Goal: Navigation & Orientation: Find specific page/section

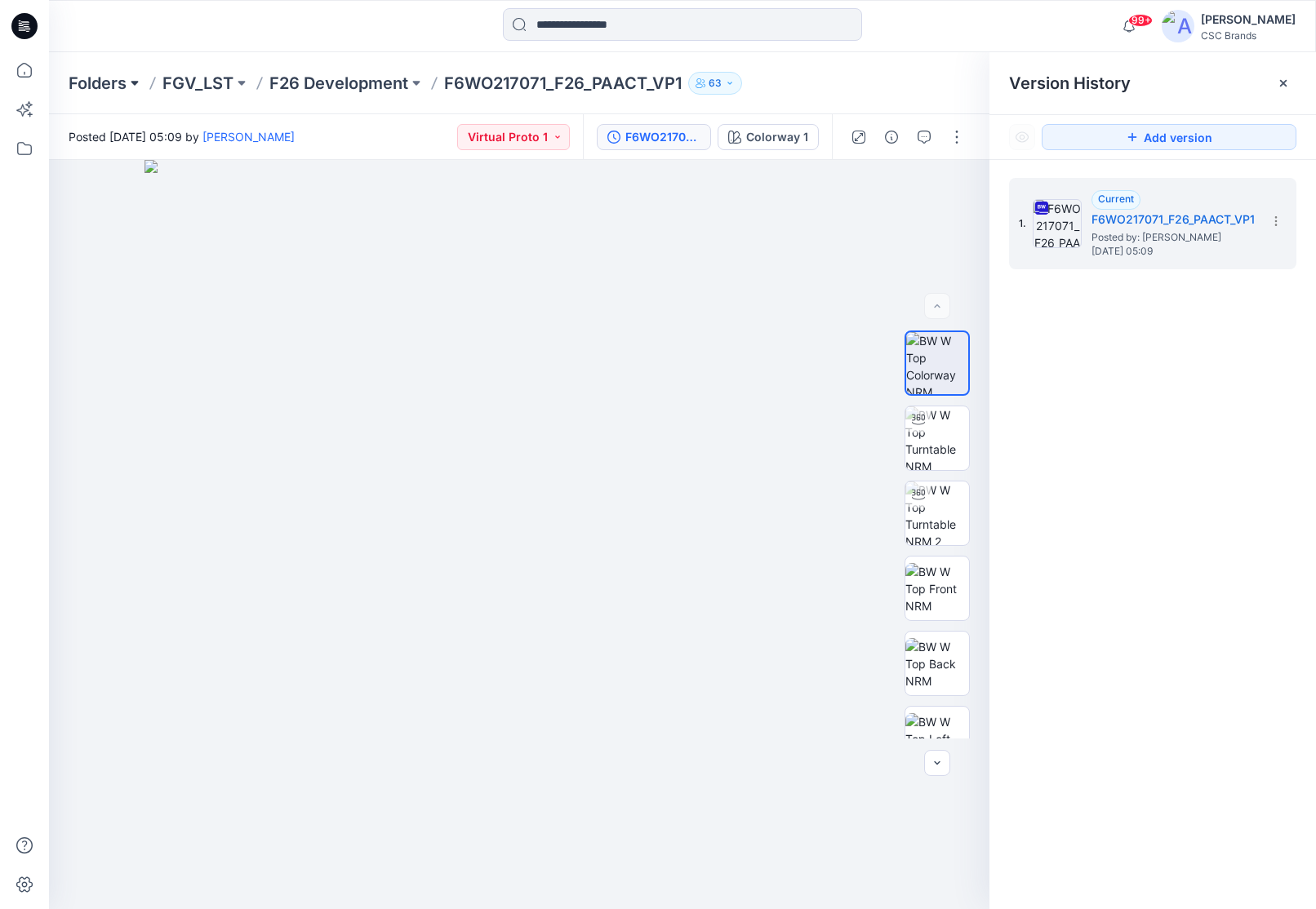
click at [127, 82] on button at bounding box center [134, 83] width 17 height 23
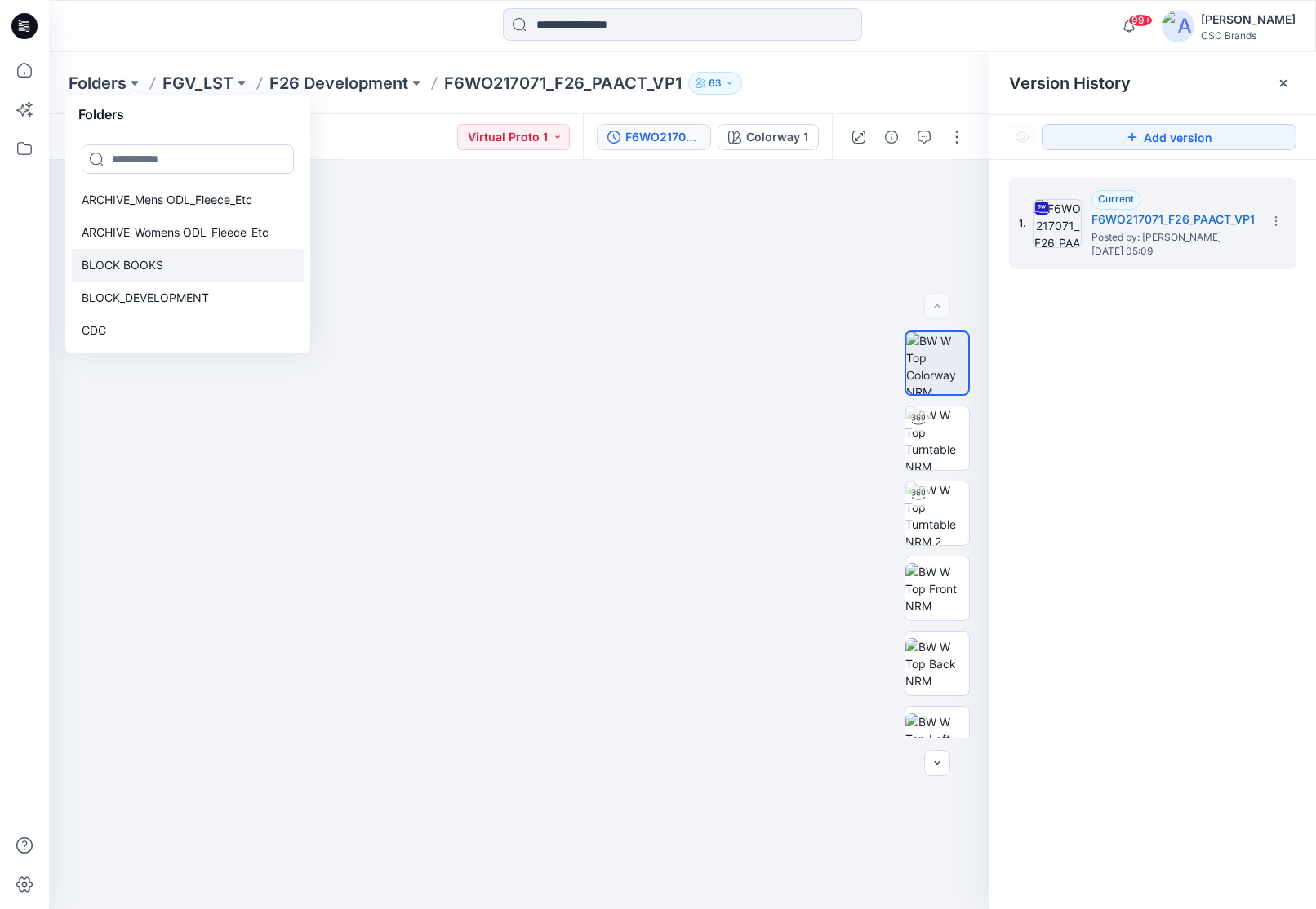
click at [149, 266] on p "BLOCK BOOKS" at bounding box center [122, 265] width 82 height 19
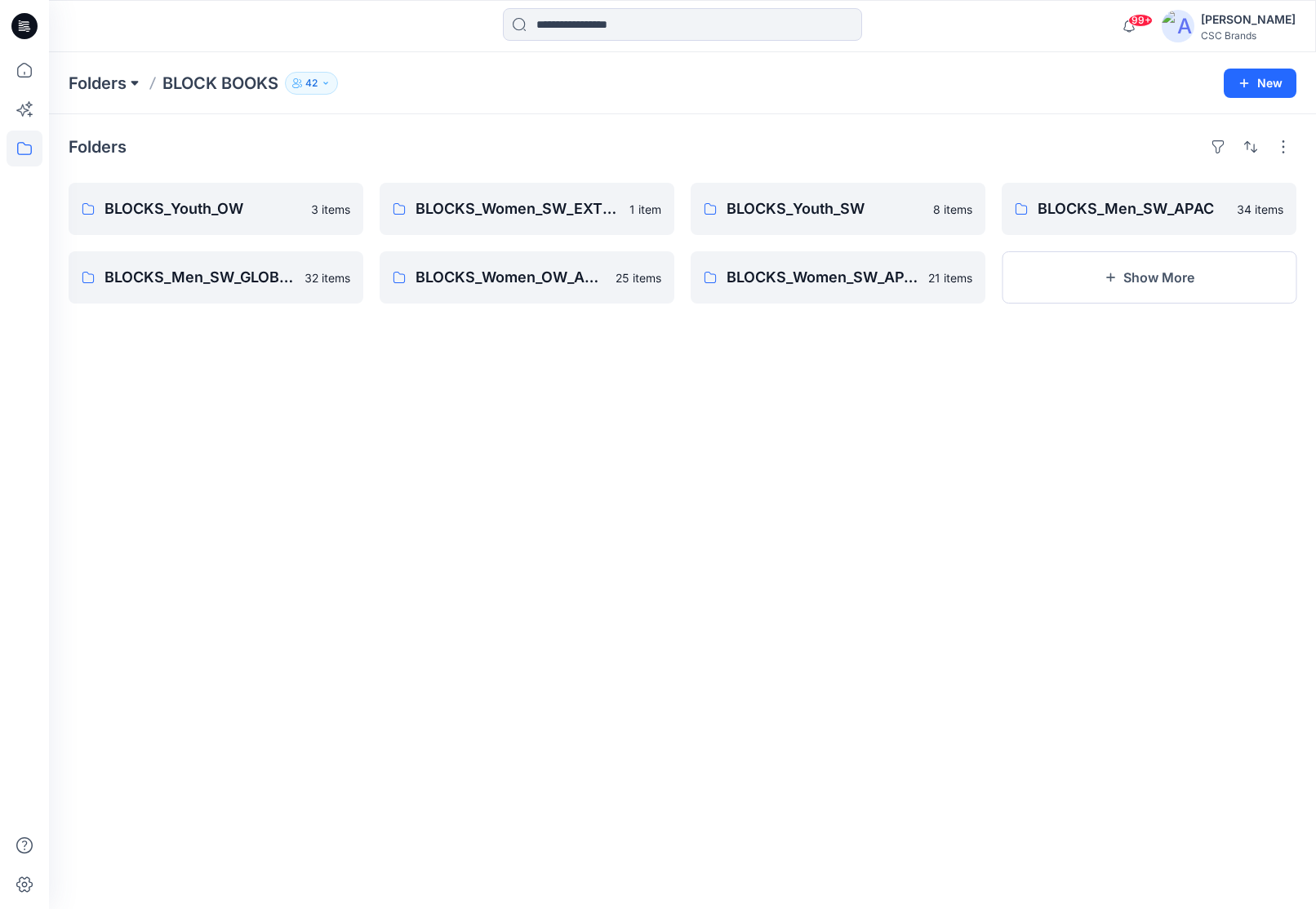
click at [132, 82] on button at bounding box center [134, 83] width 17 height 23
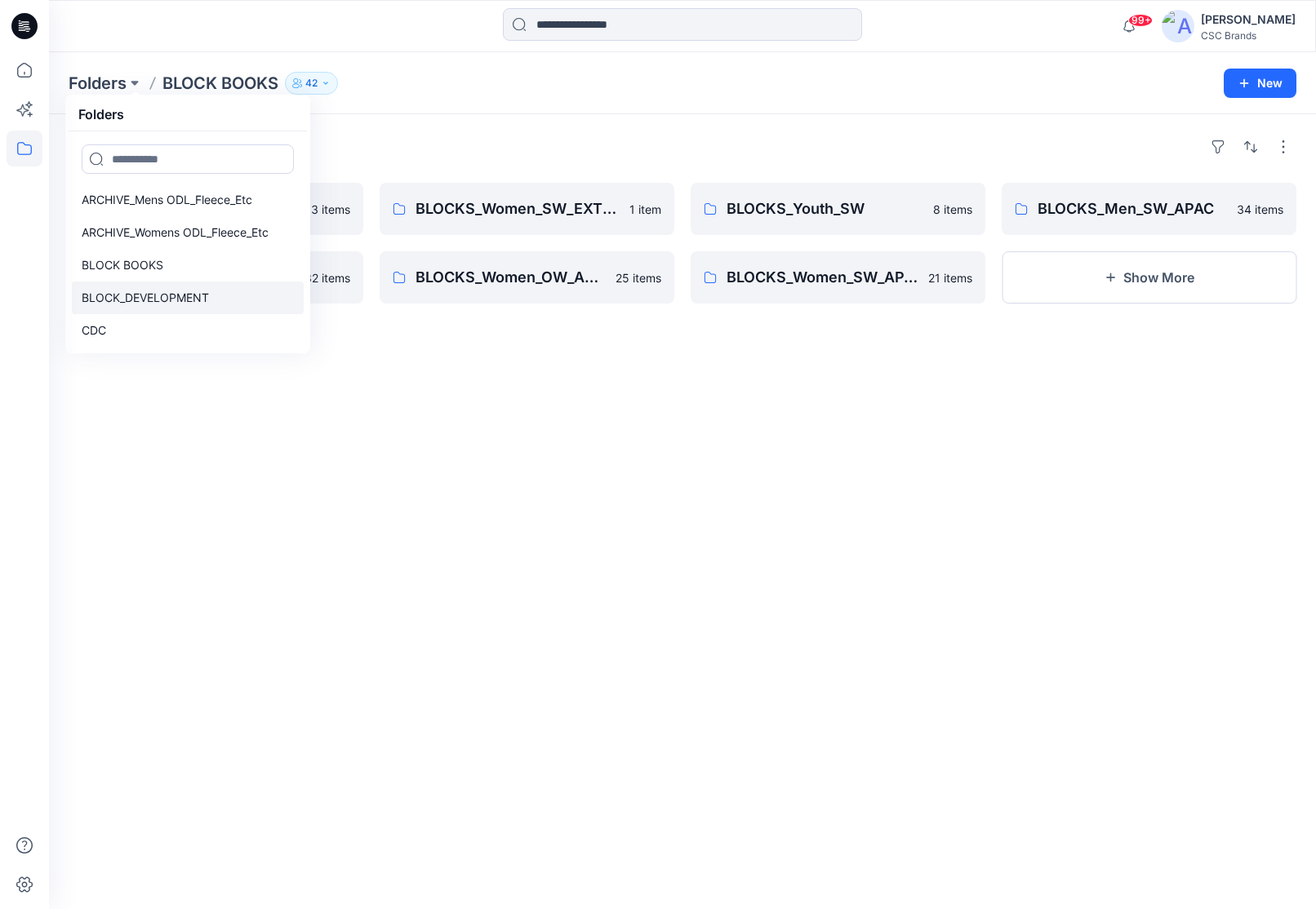
click at [238, 297] on link "BLOCK_DEVELOPMENT" at bounding box center [188, 297] width 231 height 32
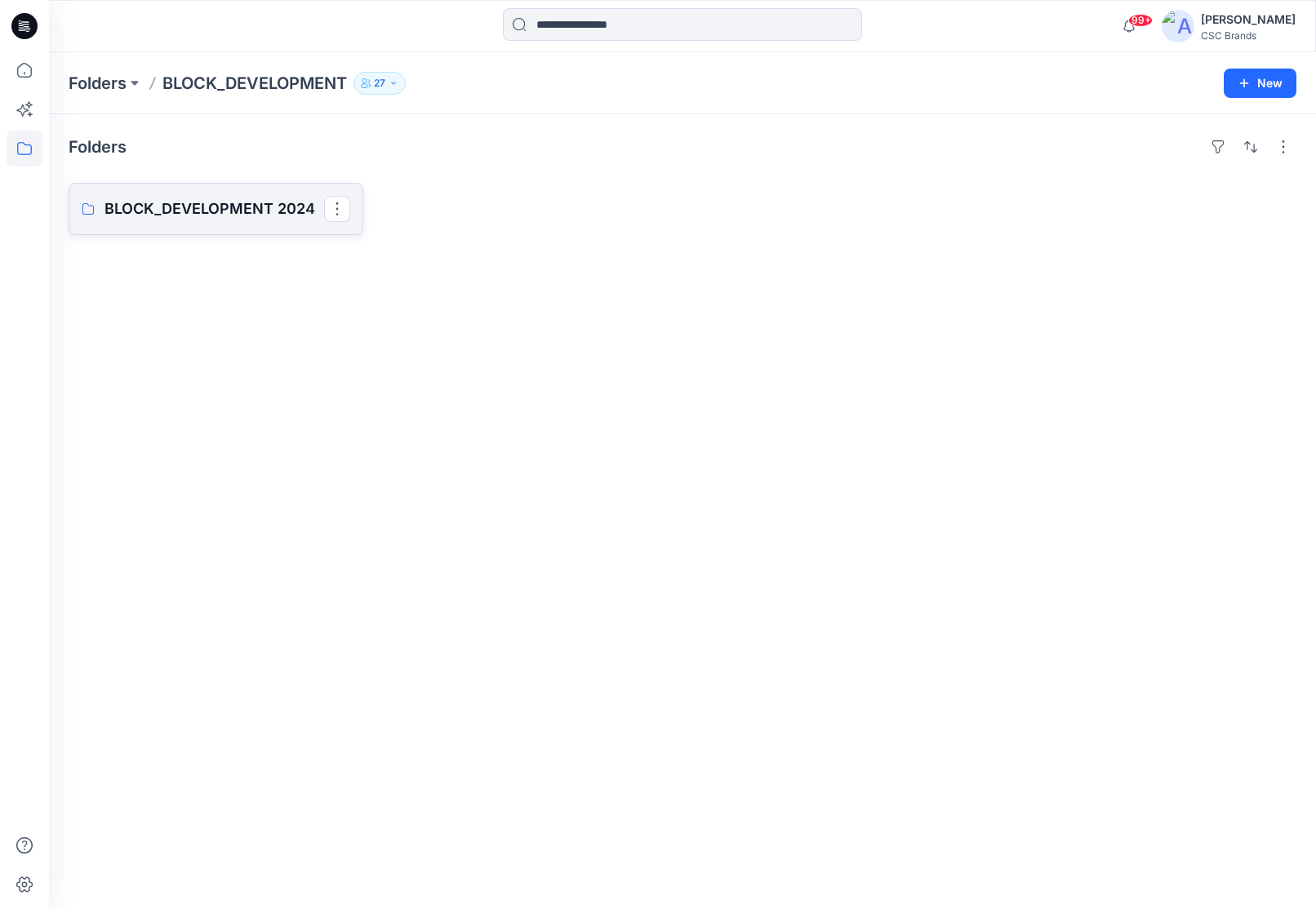
click at [175, 205] on p "BLOCK_DEVELOPMENT 2024" at bounding box center [214, 209] width 219 height 23
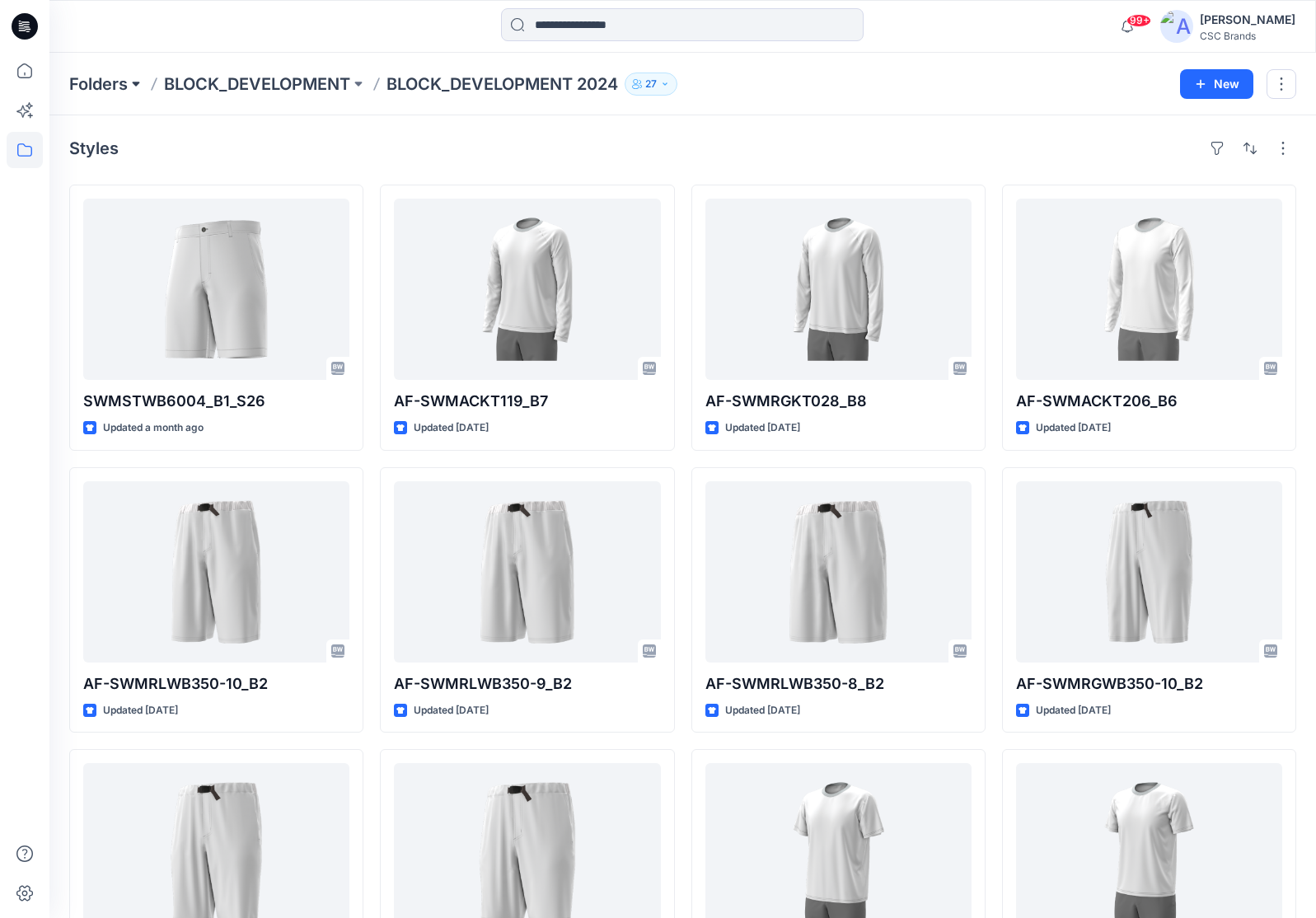
click at [132, 84] on button at bounding box center [135, 84] width 17 height 23
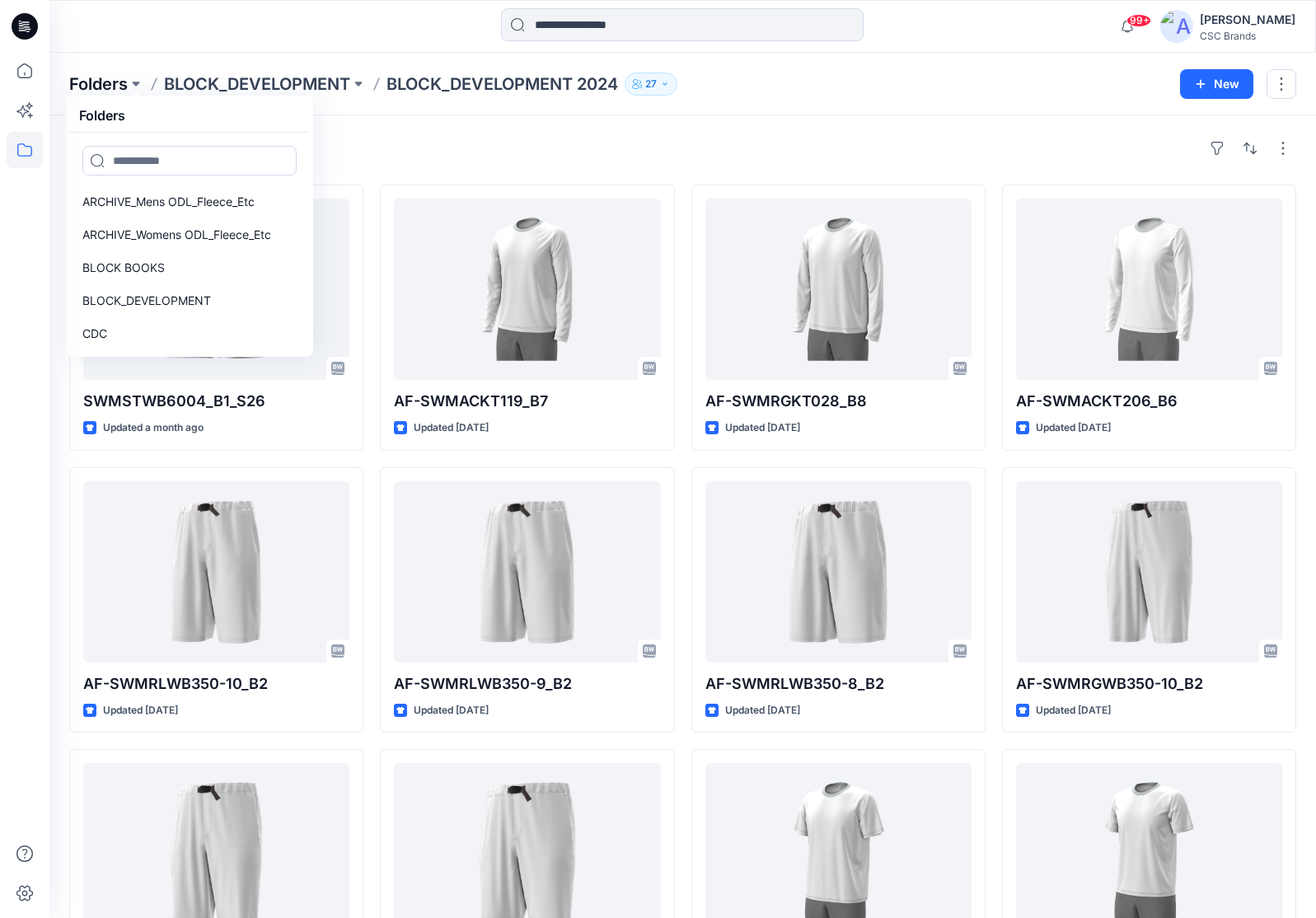
click at [116, 83] on p "Folders" at bounding box center [98, 84] width 58 height 23
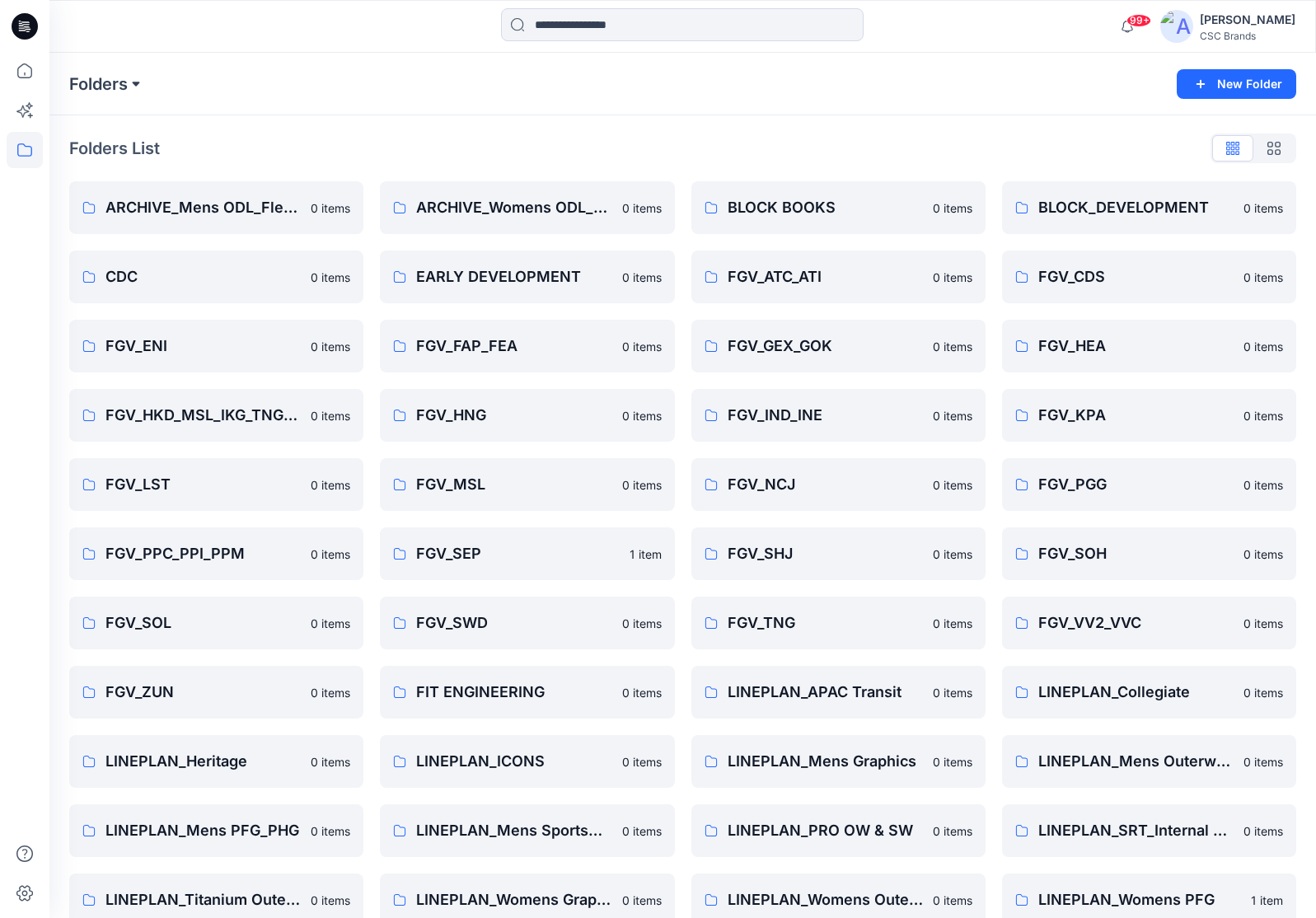
click at [137, 87] on button at bounding box center [135, 84] width 17 height 23
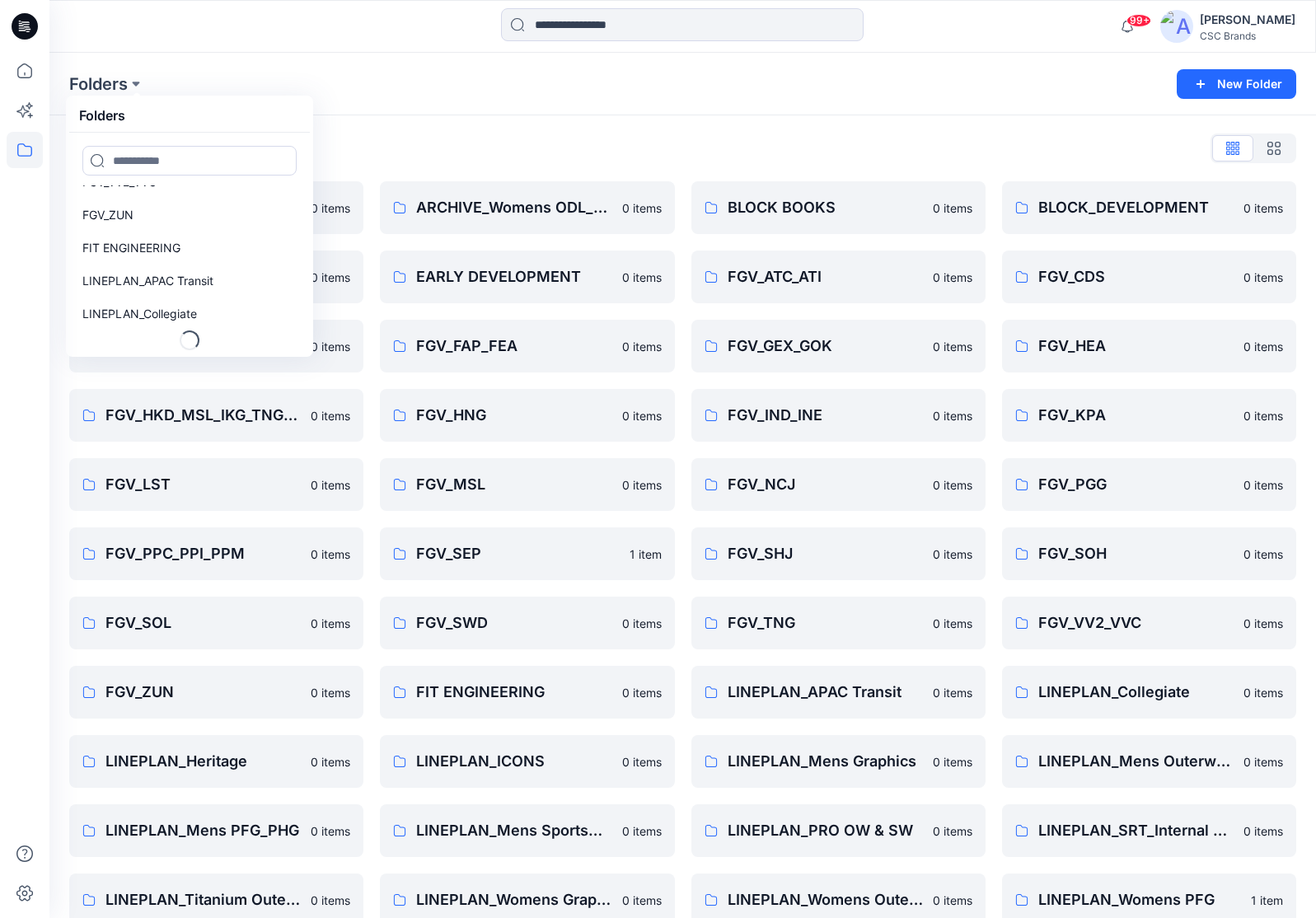
scroll to position [960, 0]
click at [21, 65] on icon at bounding box center [25, 71] width 15 height 15
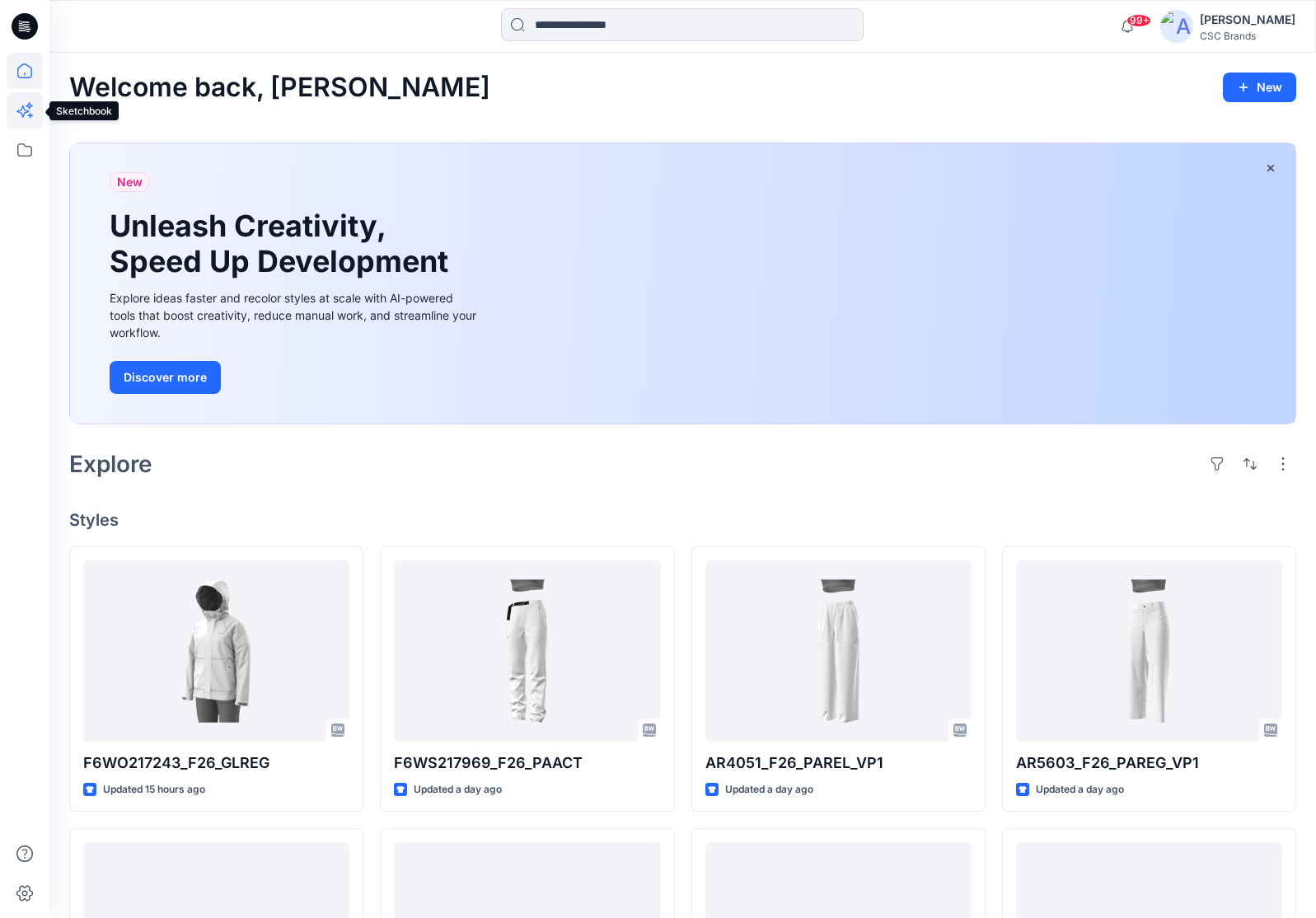
click at [28, 113] on icon at bounding box center [24, 110] width 36 height 36
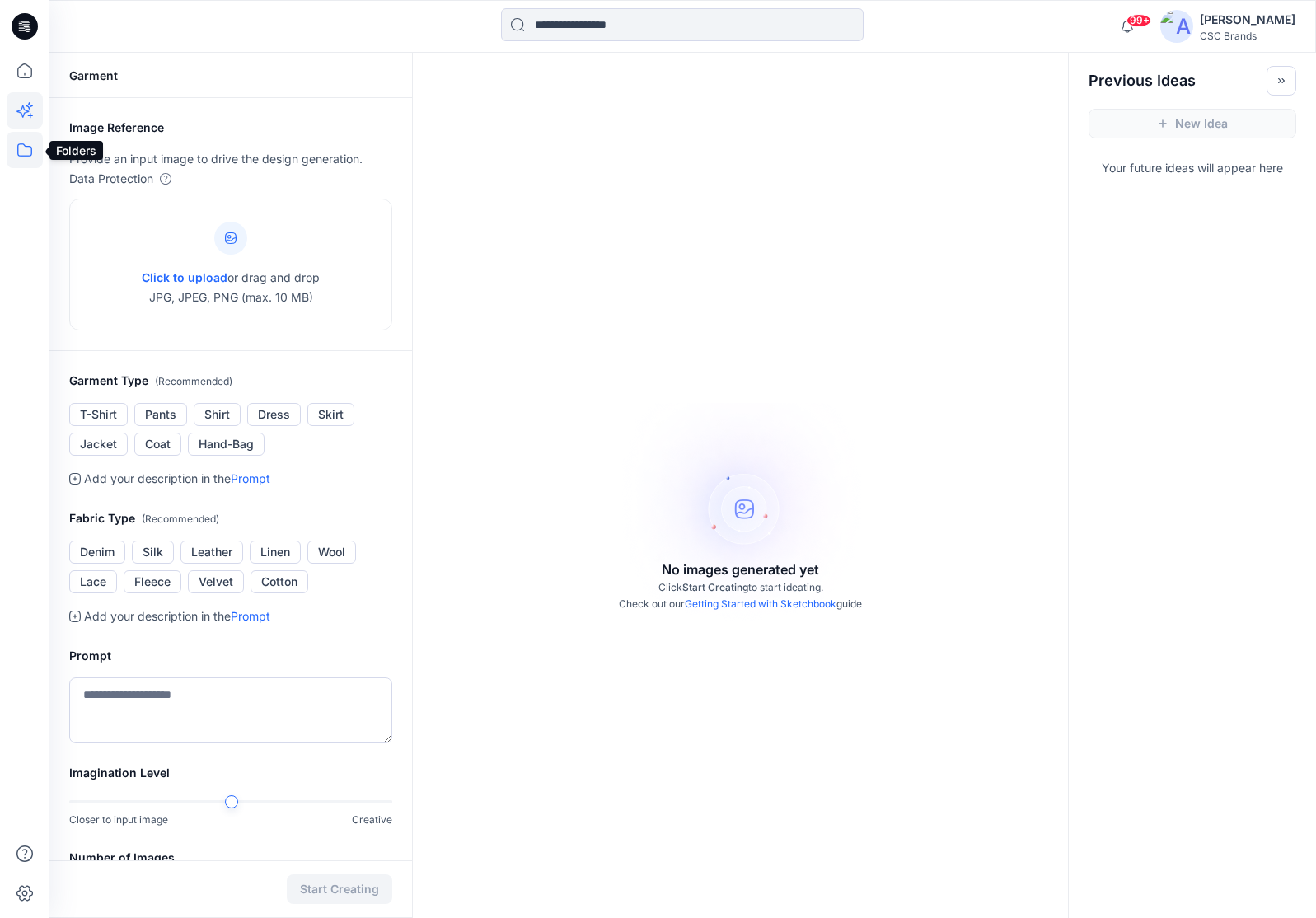
click at [22, 150] on icon at bounding box center [24, 150] width 36 height 36
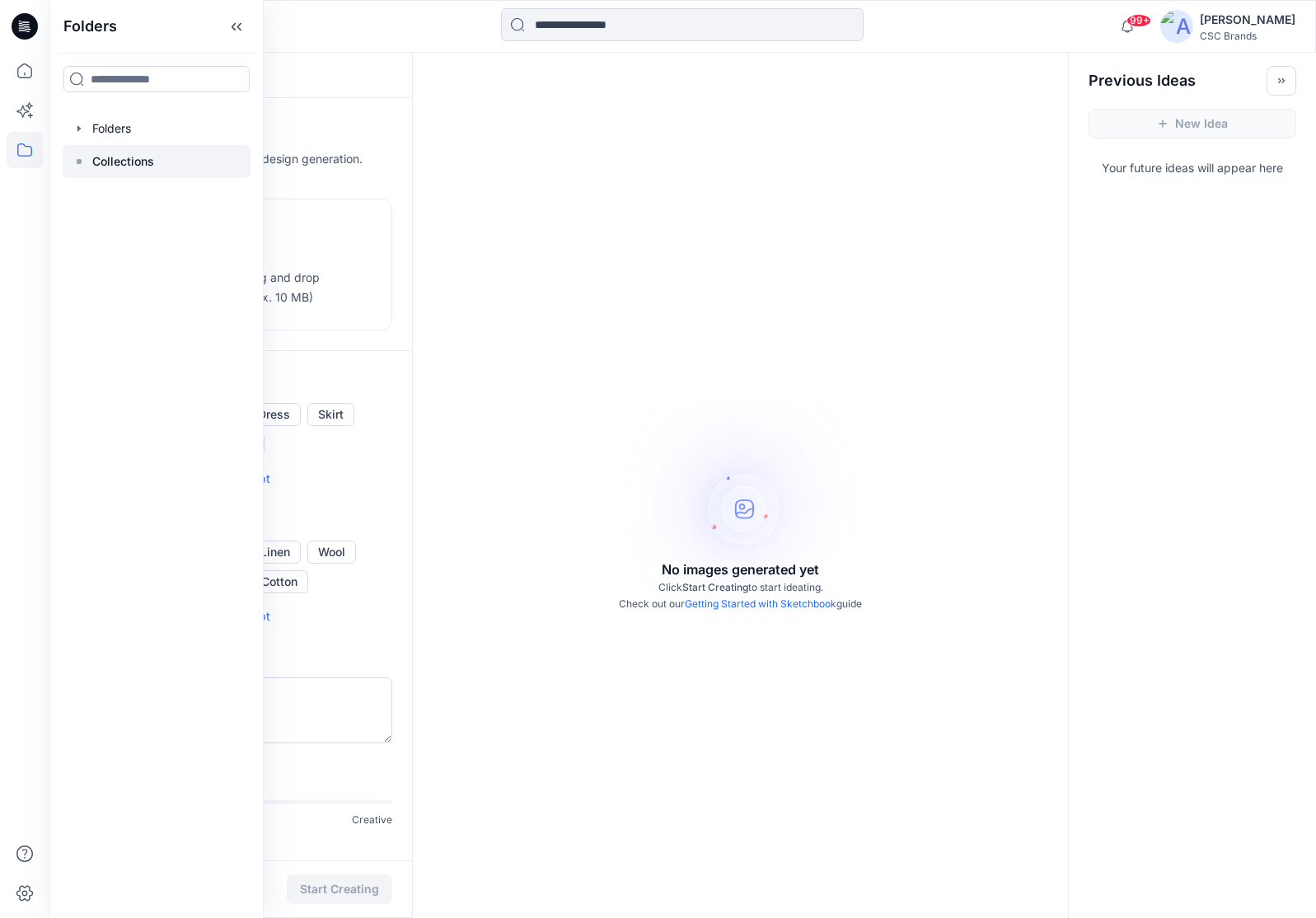
click at [128, 158] on p "Collections" at bounding box center [123, 161] width 62 height 19
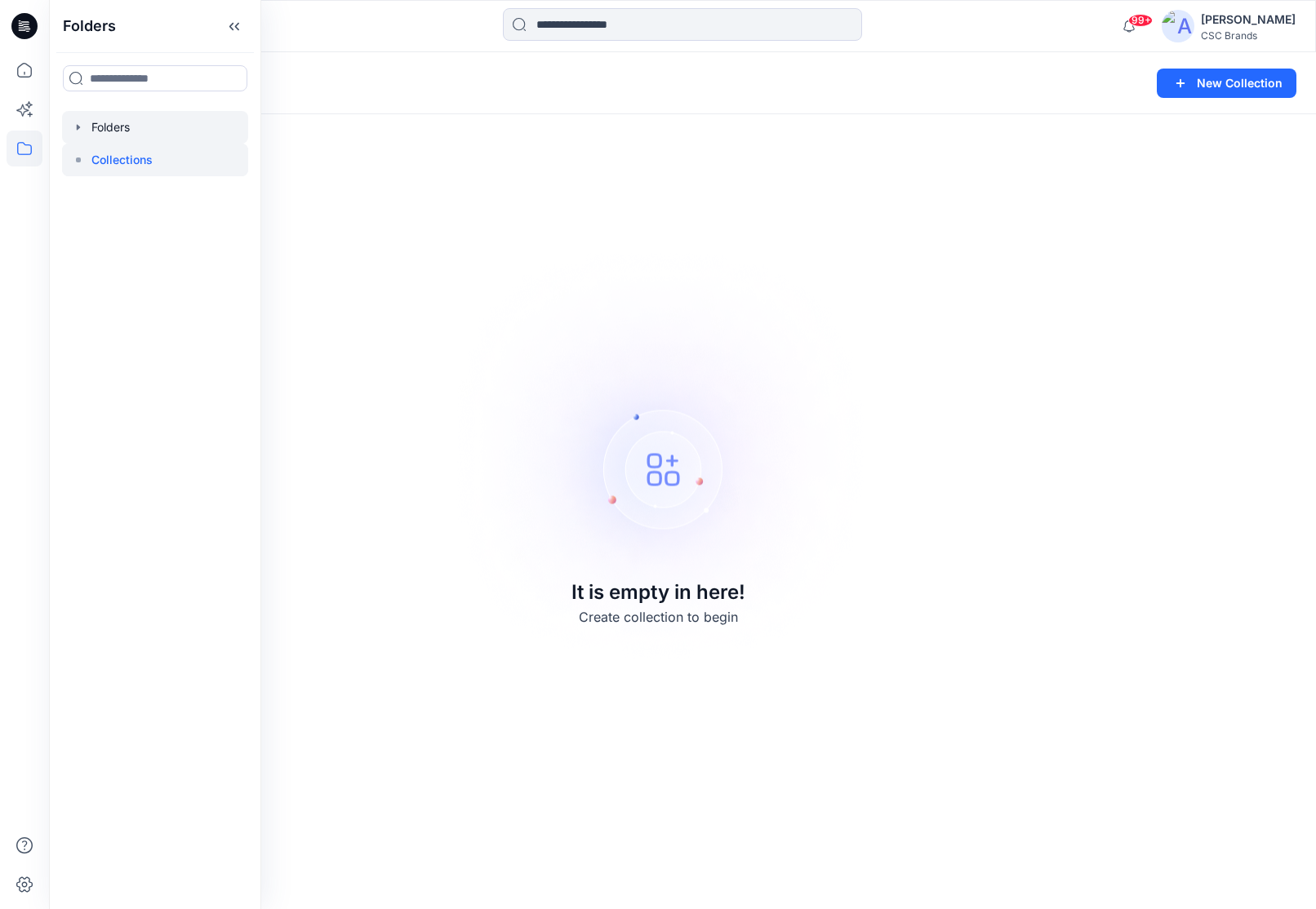
click at [118, 130] on div at bounding box center [155, 127] width 186 height 32
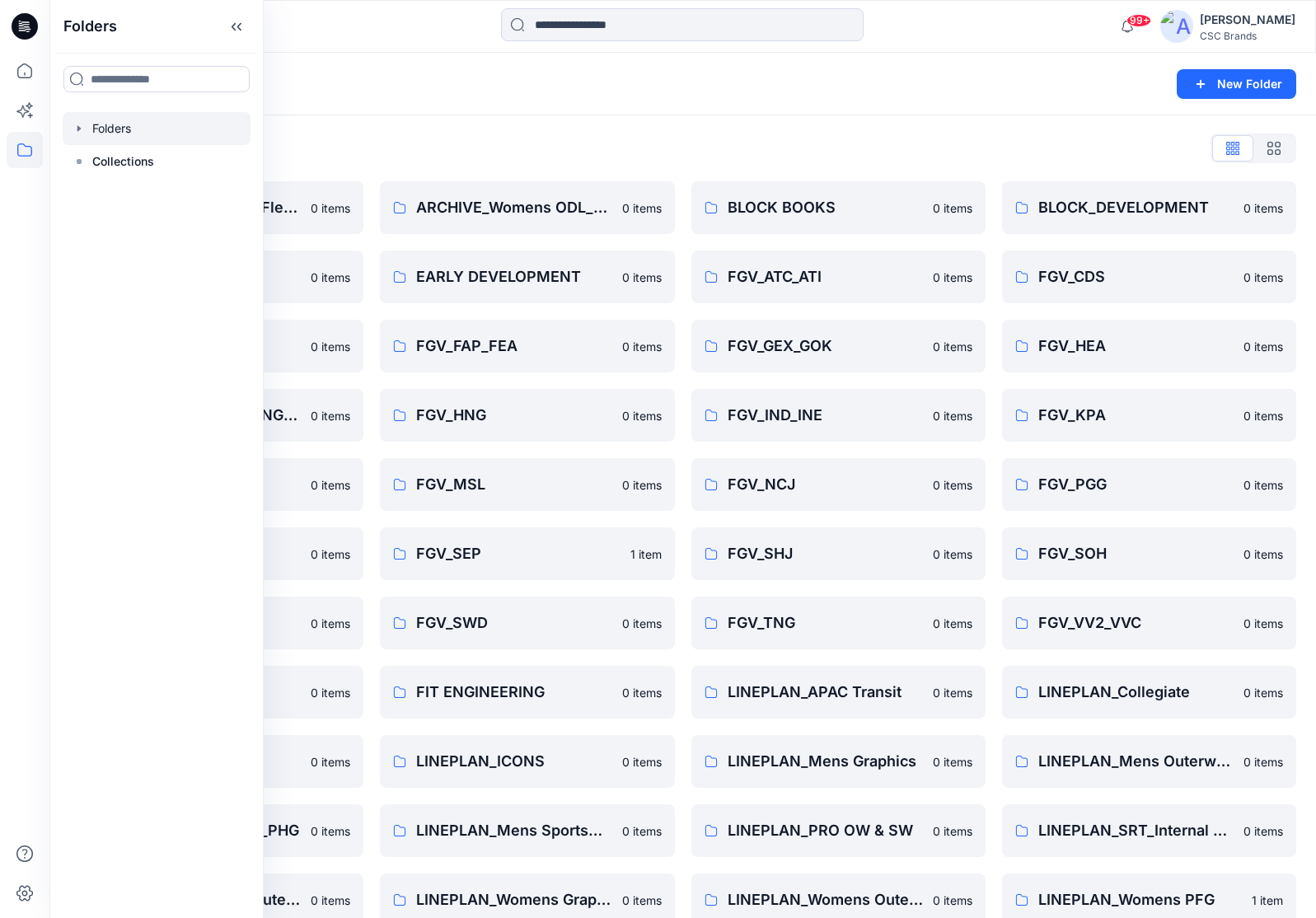
click at [319, 109] on div "Folders New Folder" at bounding box center [682, 84] width 1266 height 63
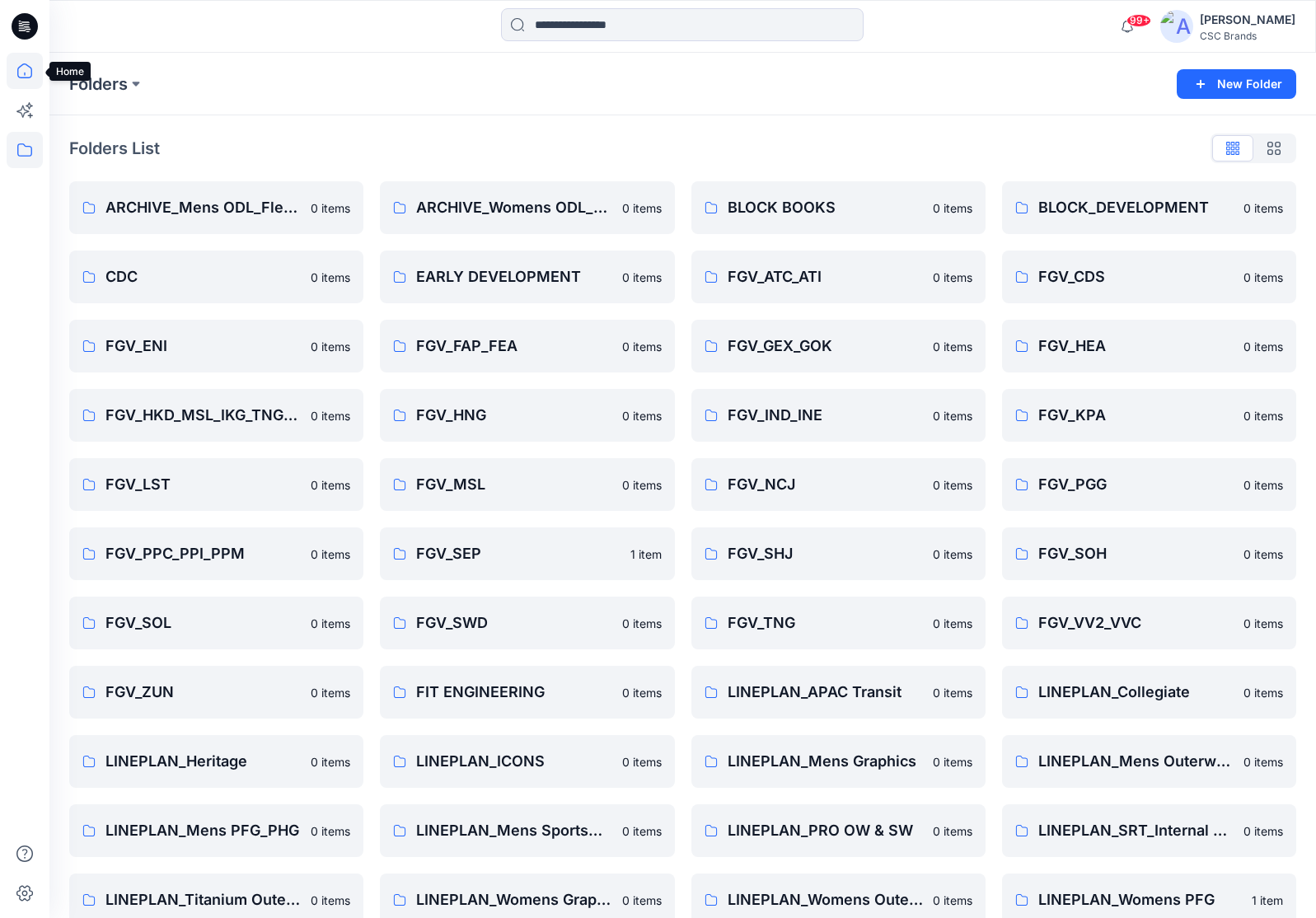
click at [32, 71] on icon at bounding box center [24, 71] width 36 height 36
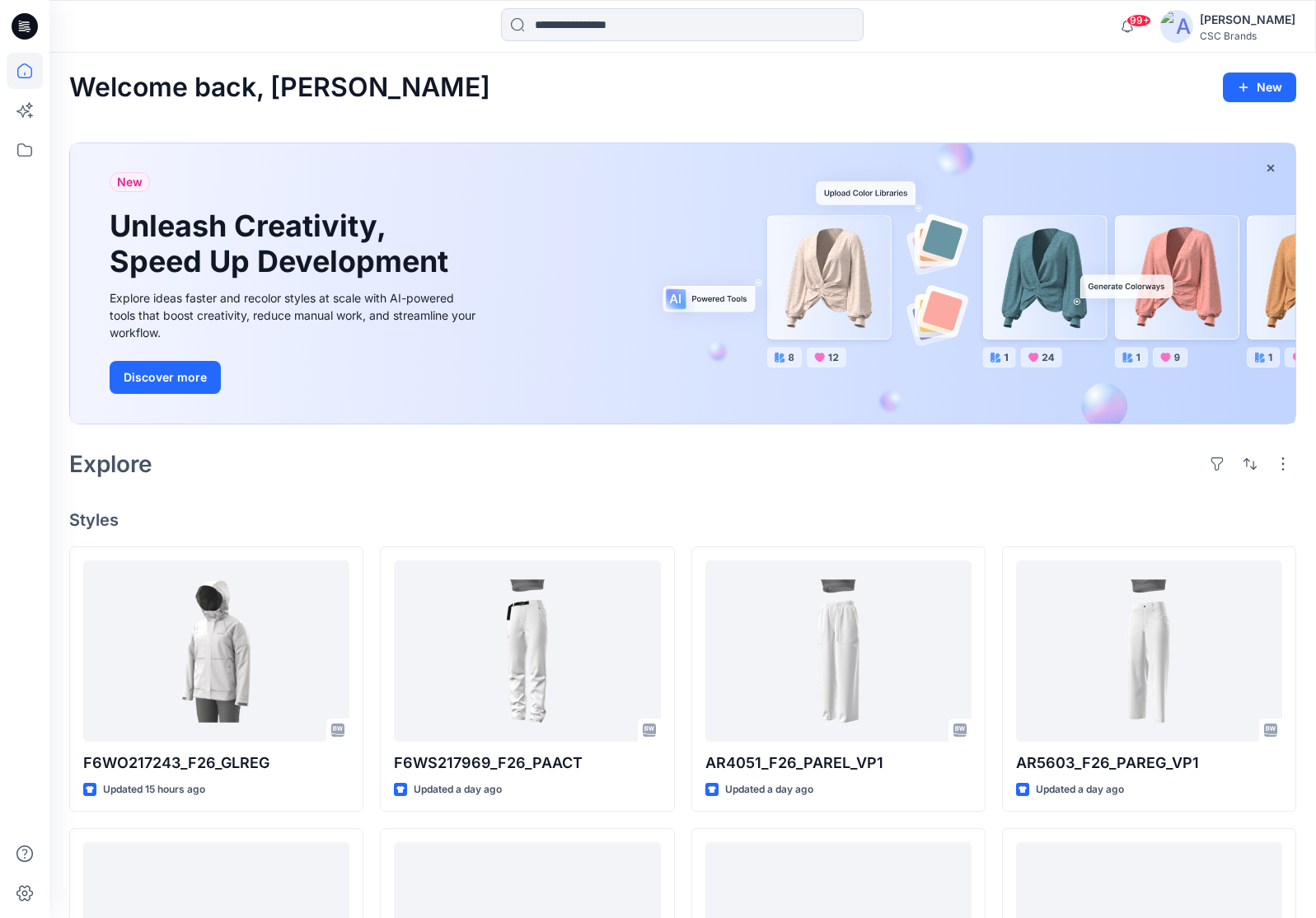
click at [1219, 21] on div "[PERSON_NAME]" at bounding box center [1247, 19] width 96 height 19
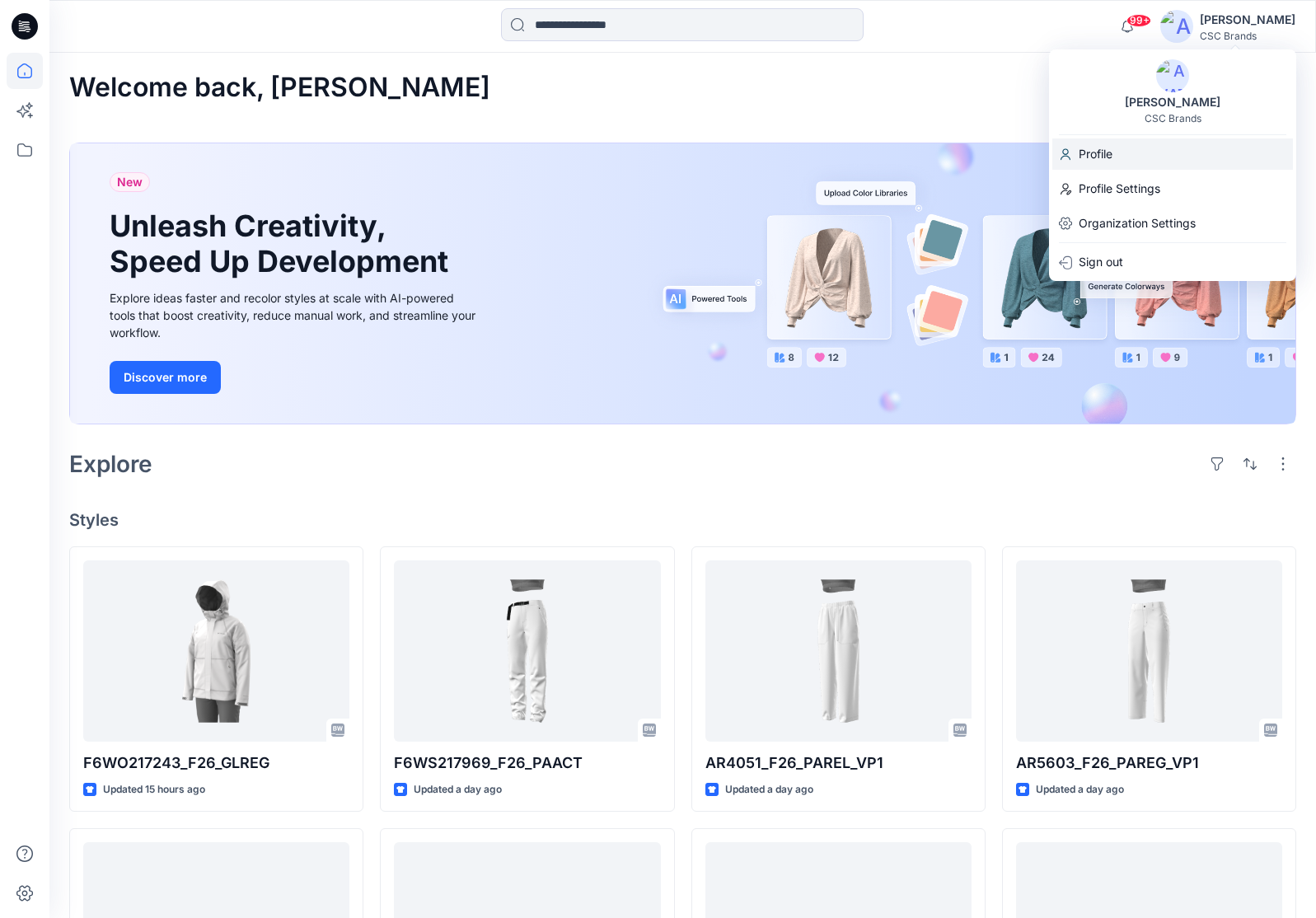
click at [1224, 162] on div "Profile" at bounding box center [1173, 153] width 241 height 31
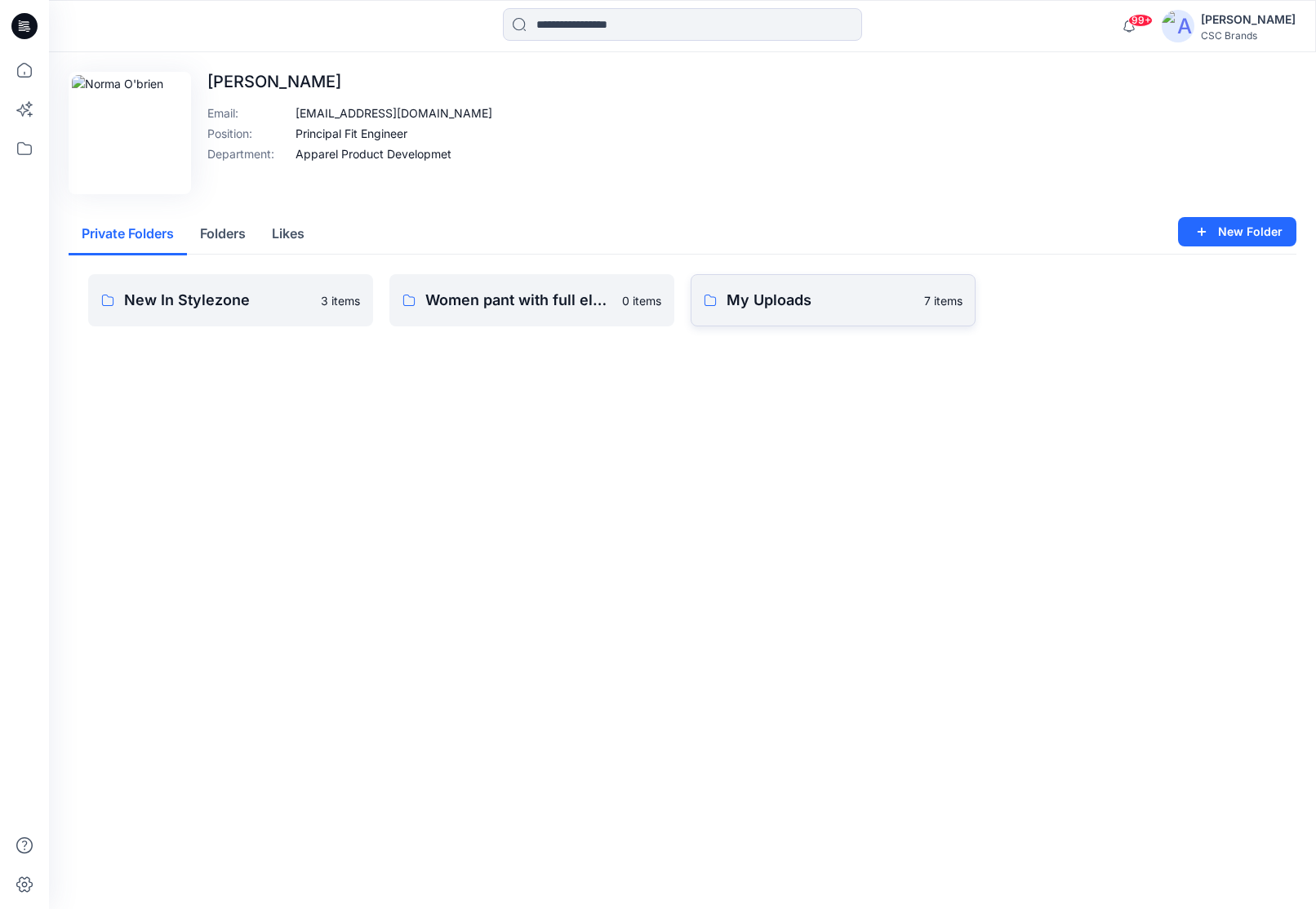
click at [774, 294] on p "My Uploads" at bounding box center [821, 301] width 188 height 23
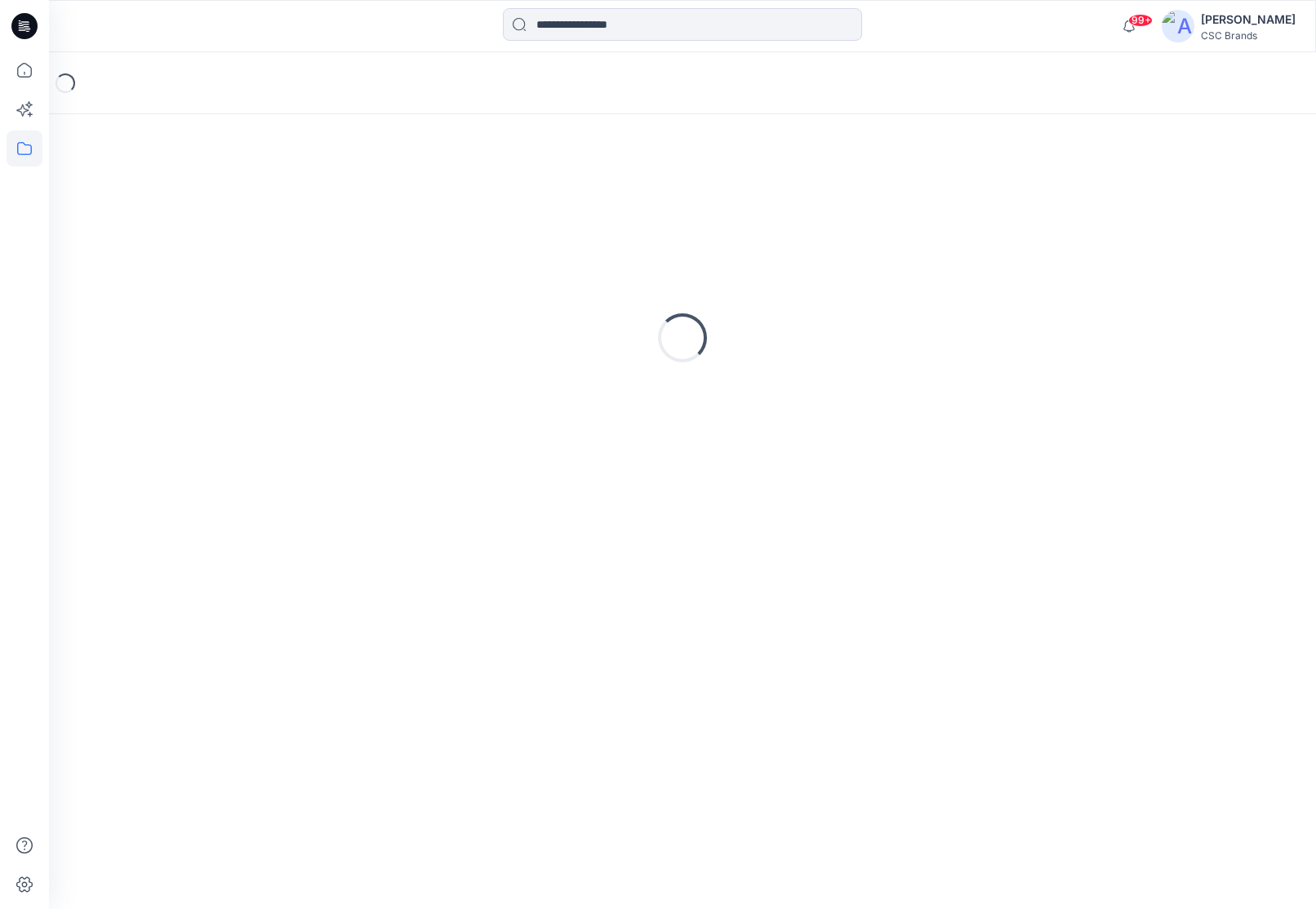
click at [774, 294] on div "Loading..." at bounding box center [682, 337] width 1227 height 408
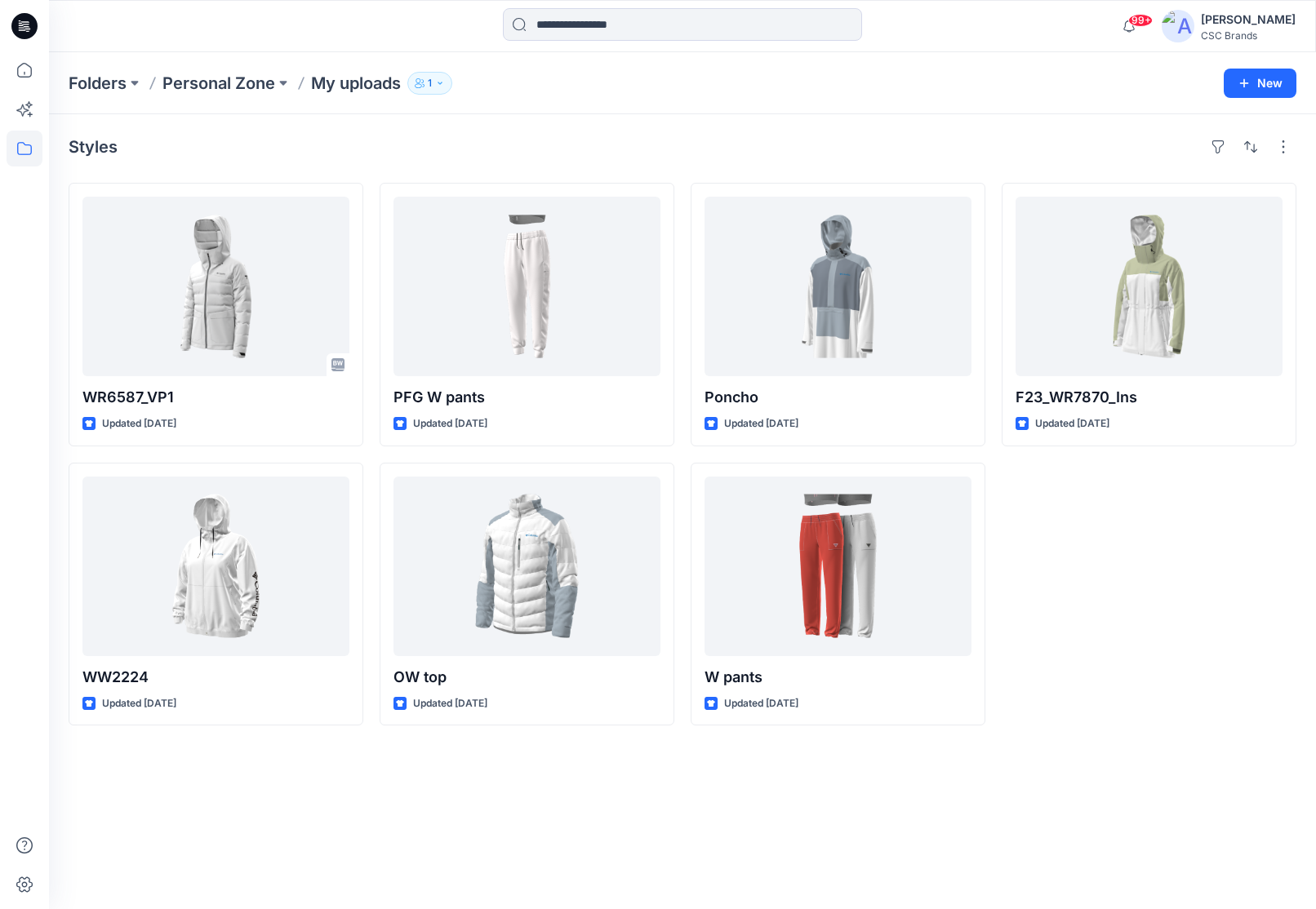
click at [1063, 72] on div "Folders Personal Zone My uploads 1" at bounding box center [618, 83] width 1100 height 23
click at [1231, 24] on div "[PERSON_NAME]" at bounding box center [1248, 19] width 95 height 19
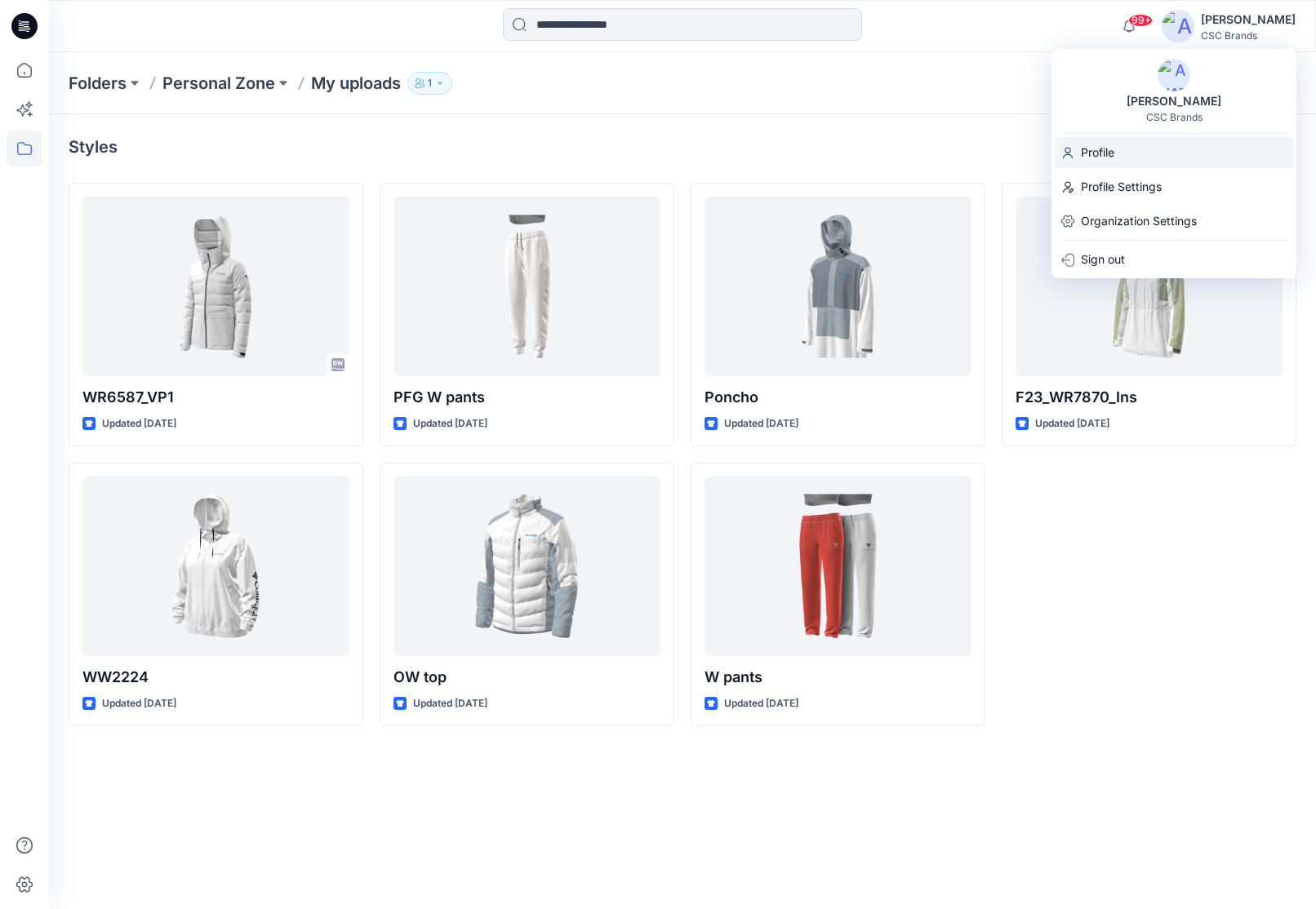
click at [1135, 153] on div "Profile" at bounding box center [1174, 152] width 238 height 31
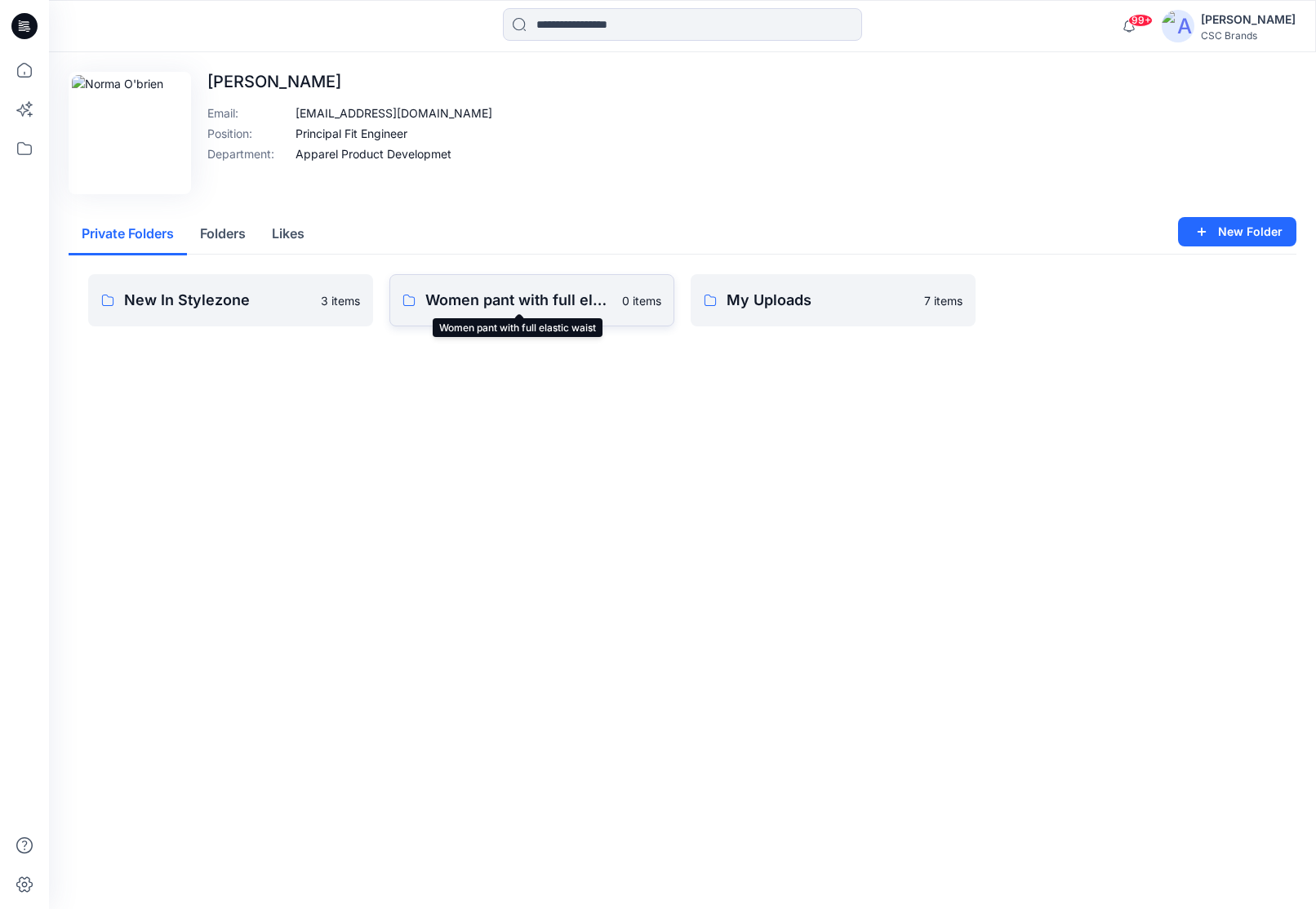
click at [506, 299] on p "Women pant with full elastic waist" at bounding box center [518, 301] width 187 height 23
click at [198, 302] on p "New In Stylezone" at bounding box center [217, 301] width 187 height 23
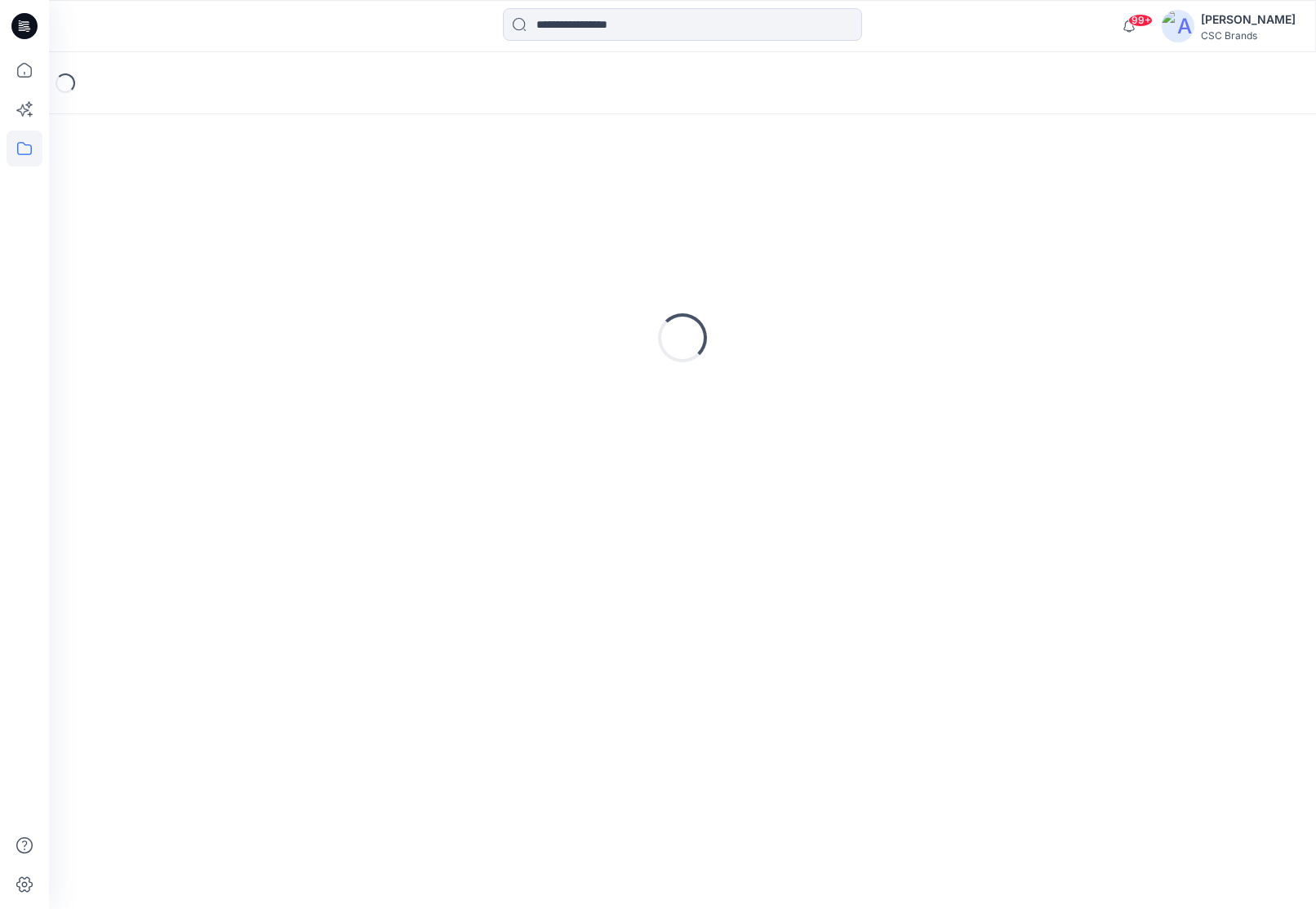
click at [198, 302] on div "Loading..." at bounding box center [682, 337] width 1227 height 408
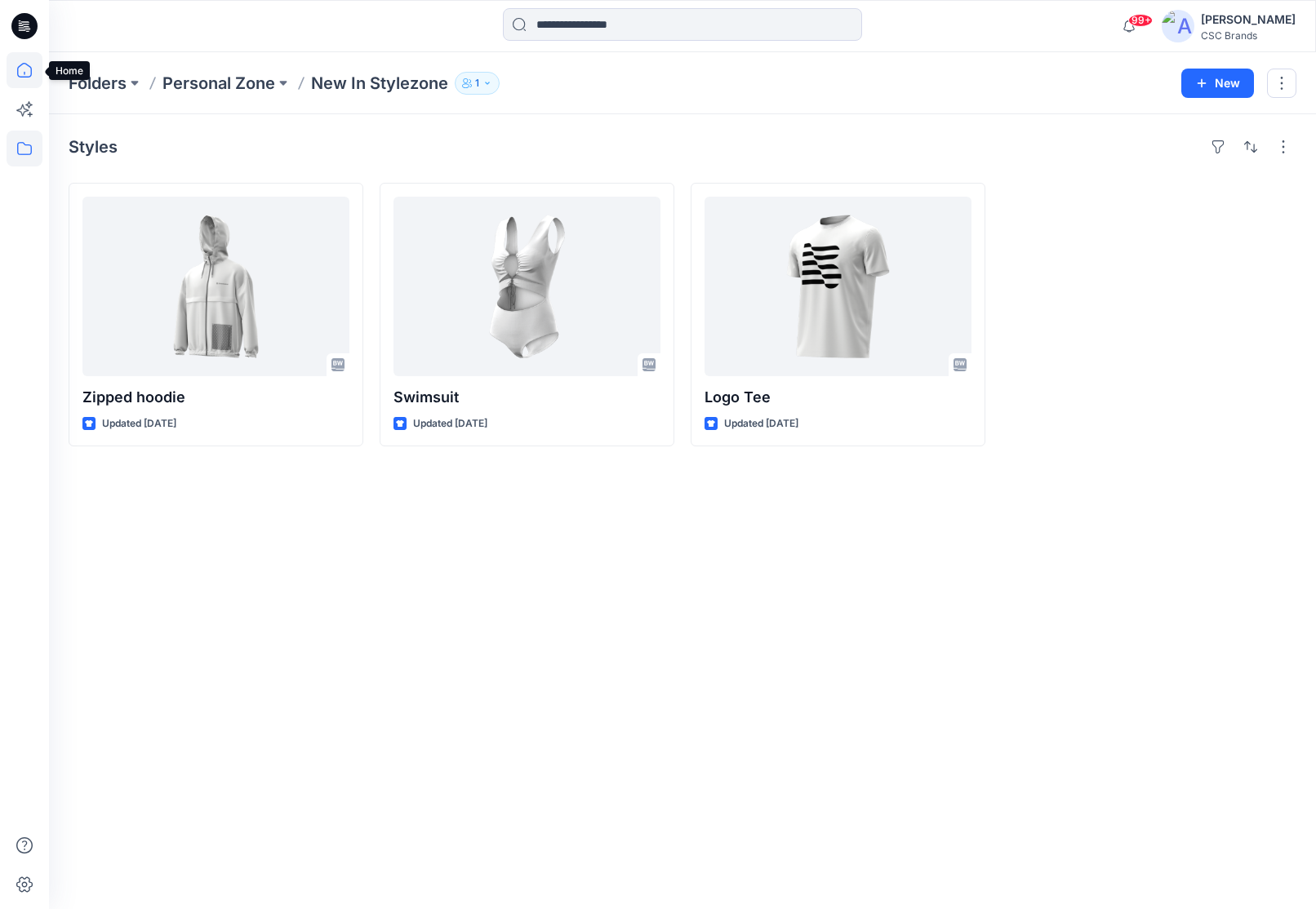
click at [24, 69] on icon at bounding box center [24, 70] width 36 height 36
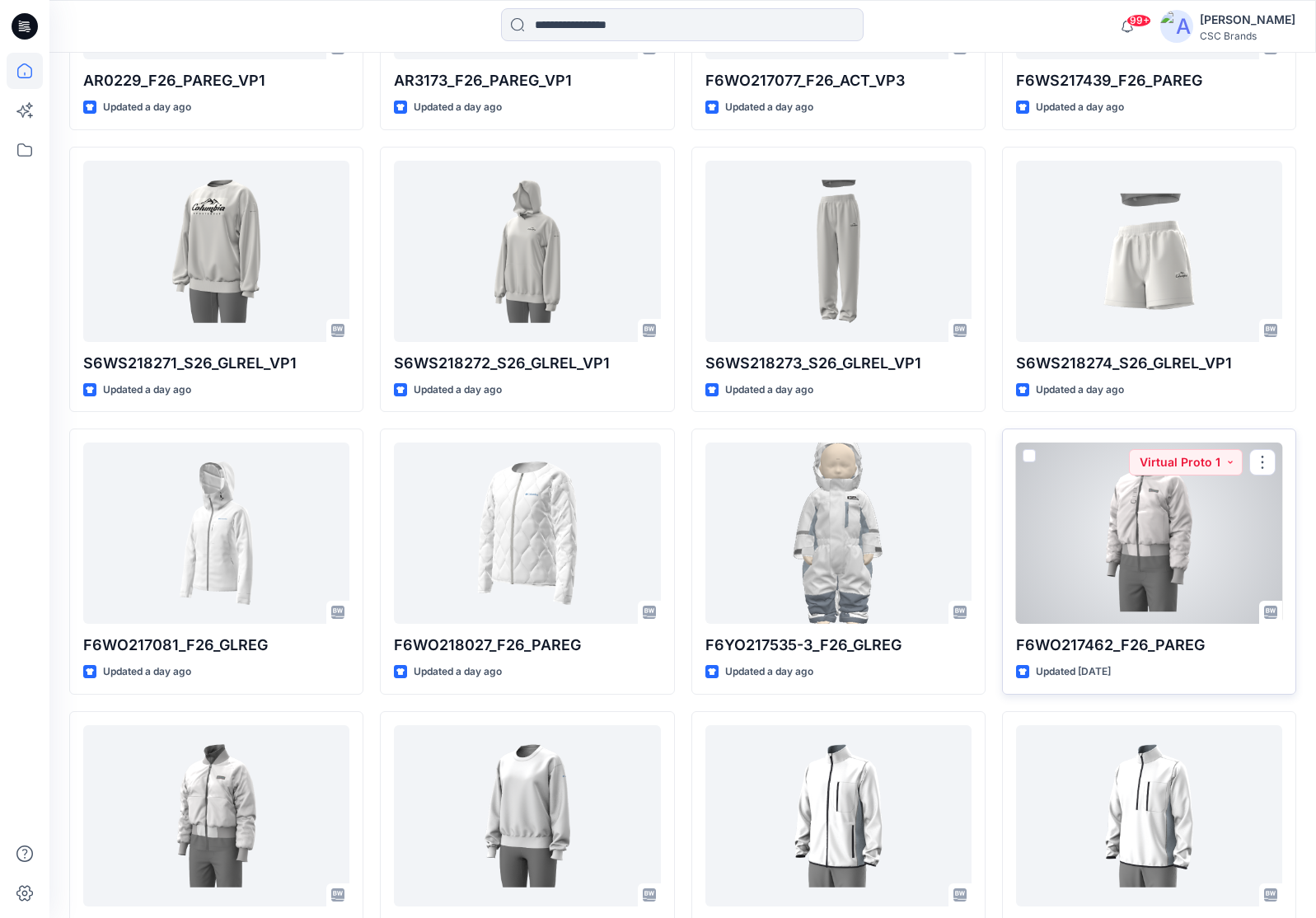
scroll to position [968, 0]
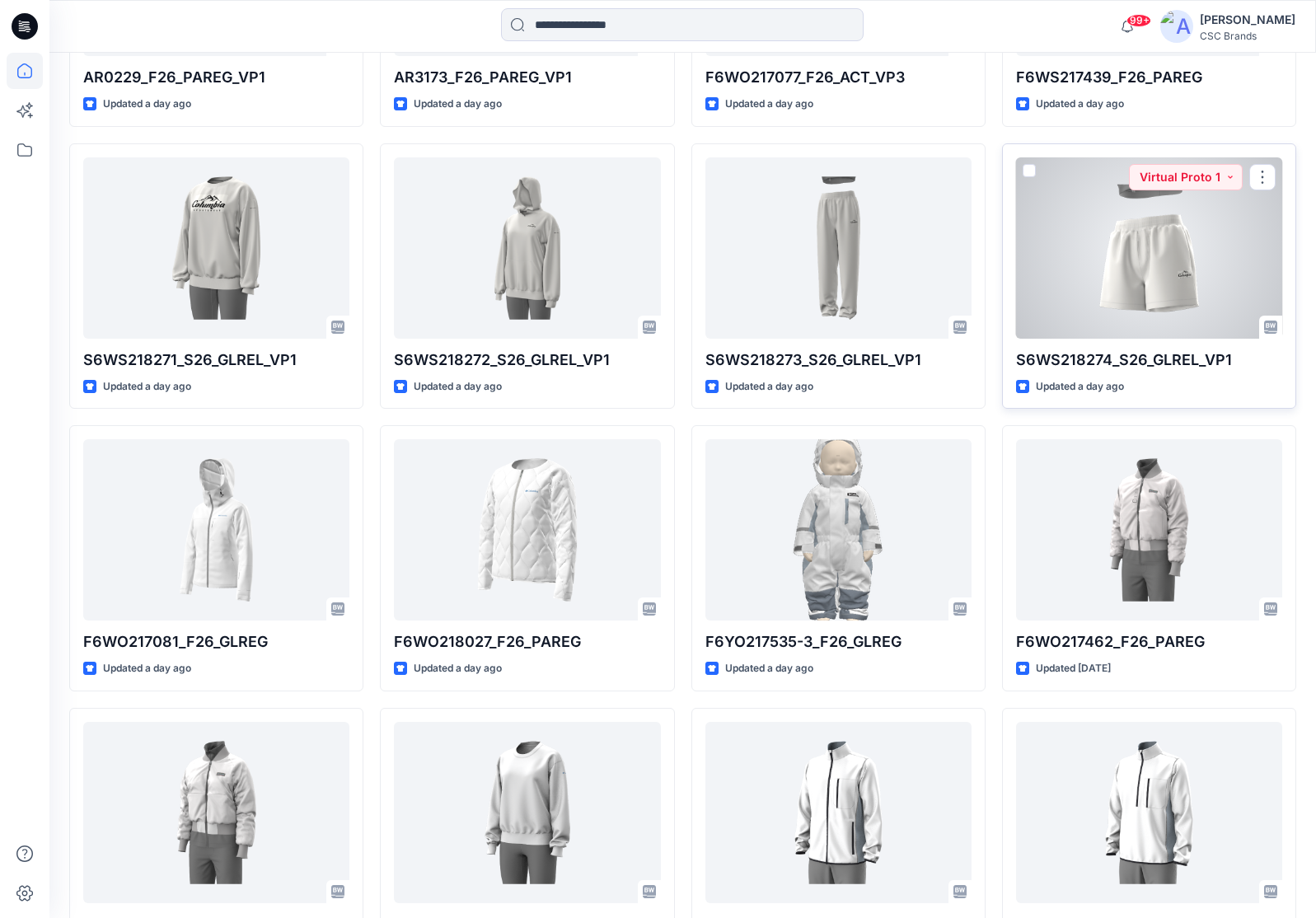
click at [1179, 278] on div at bounding box center [1149, 248] width 266 height 181
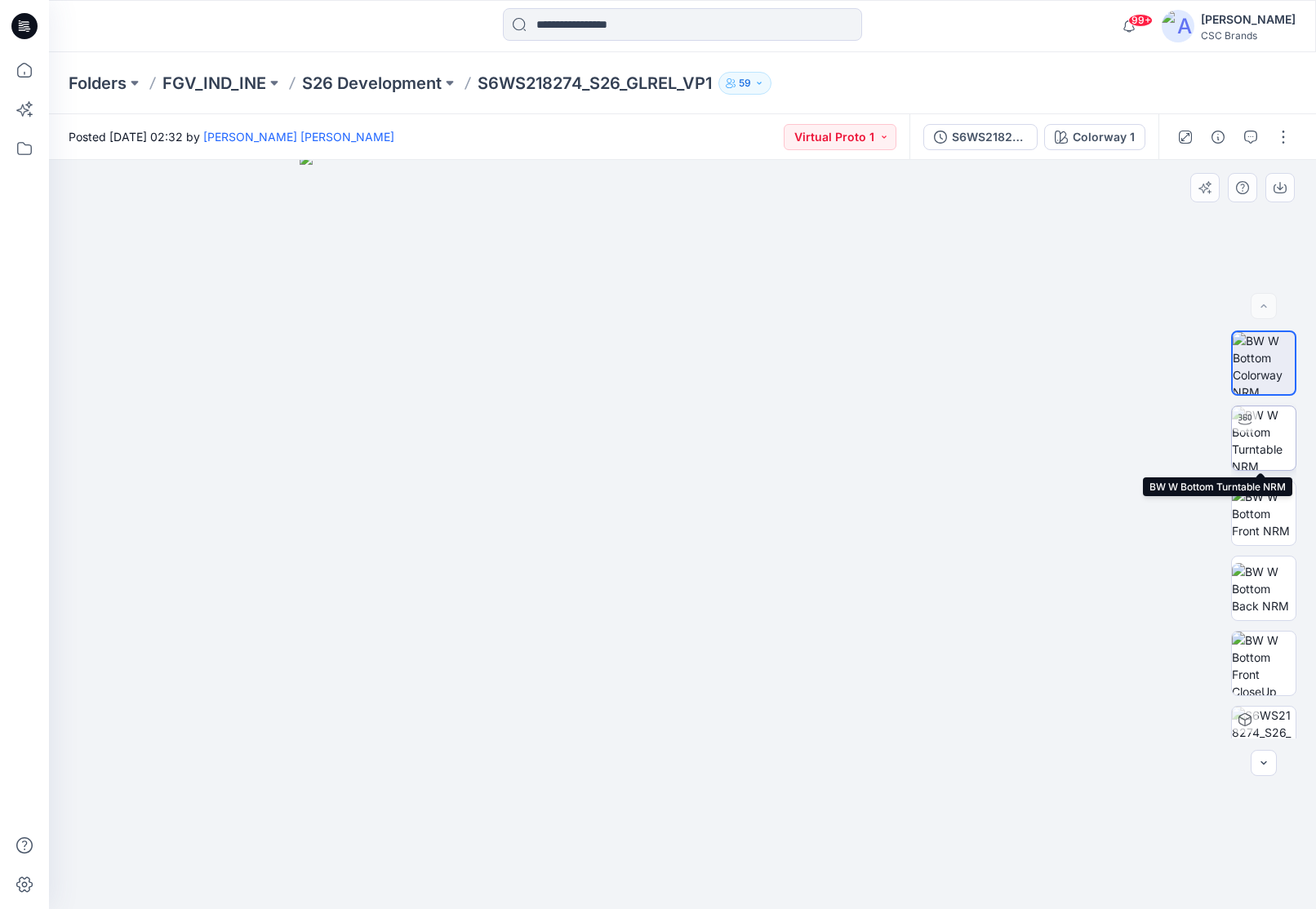
click at [1282, 435] on img at bounding box center [1263, 438] width 64 height 64
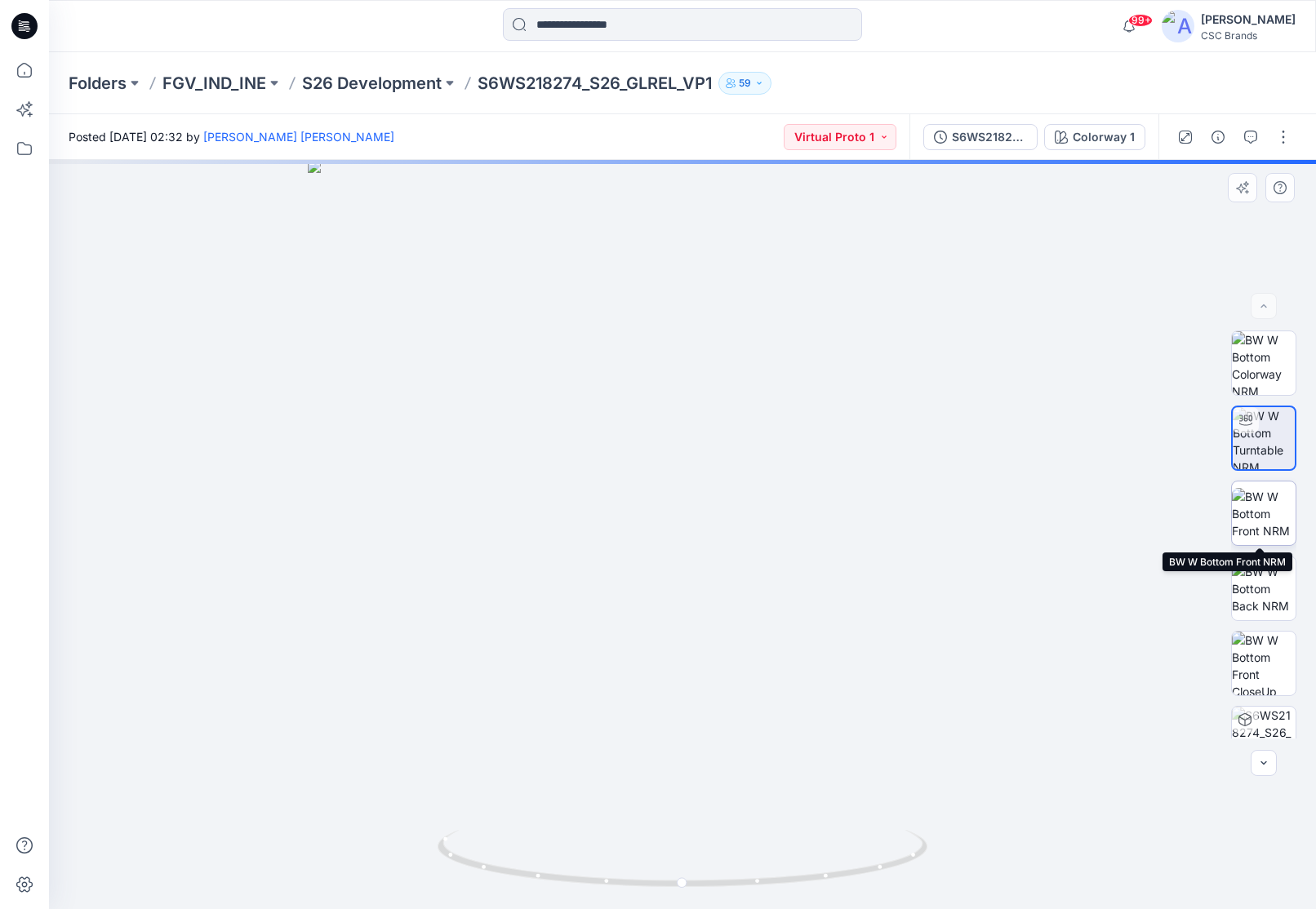
click at [1263, 519] on img at bounding box center [1263, 514] width 64 height 52
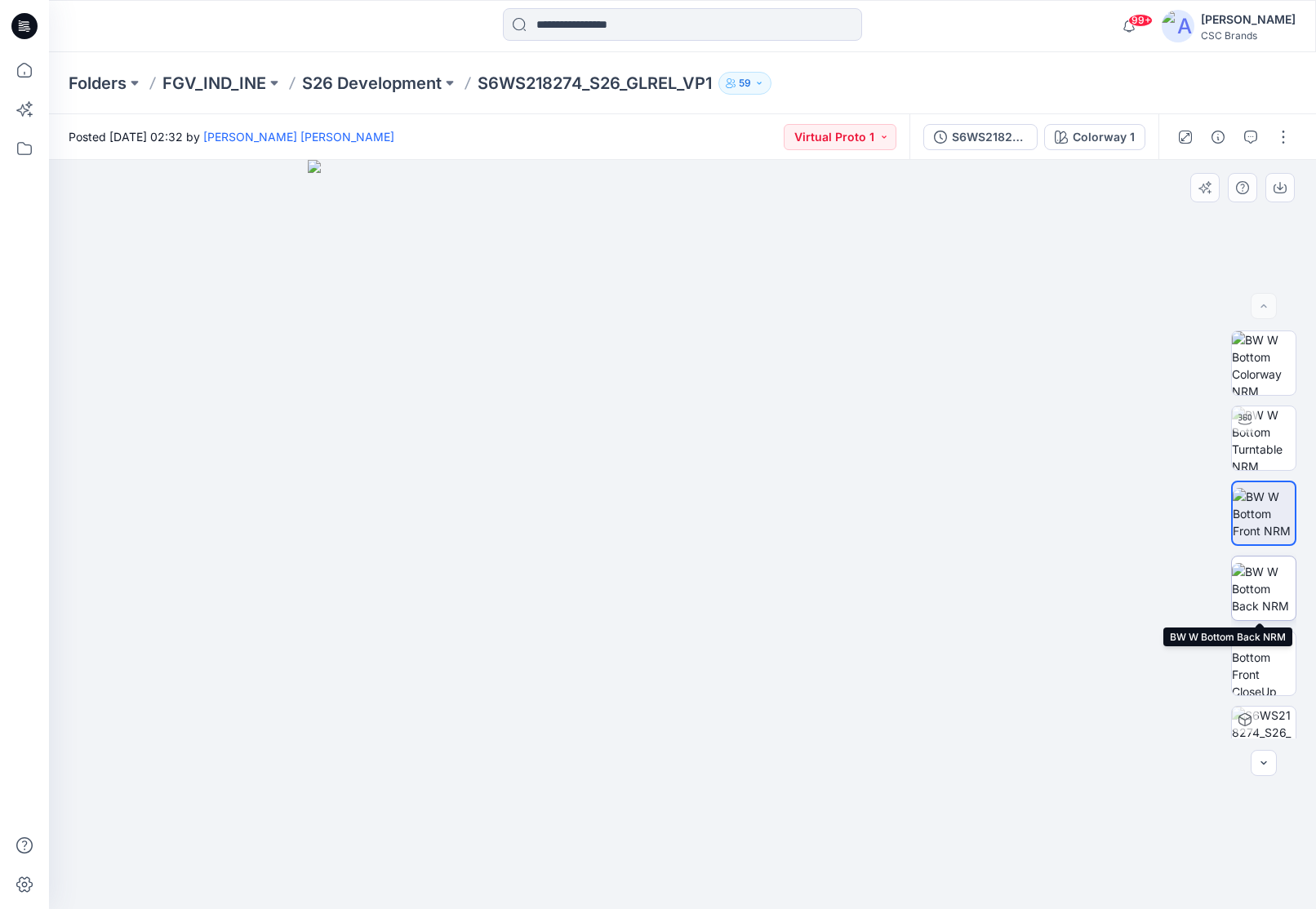
click at [1270, 583] on img at bounding box center [1263, 588] width 64 height 52
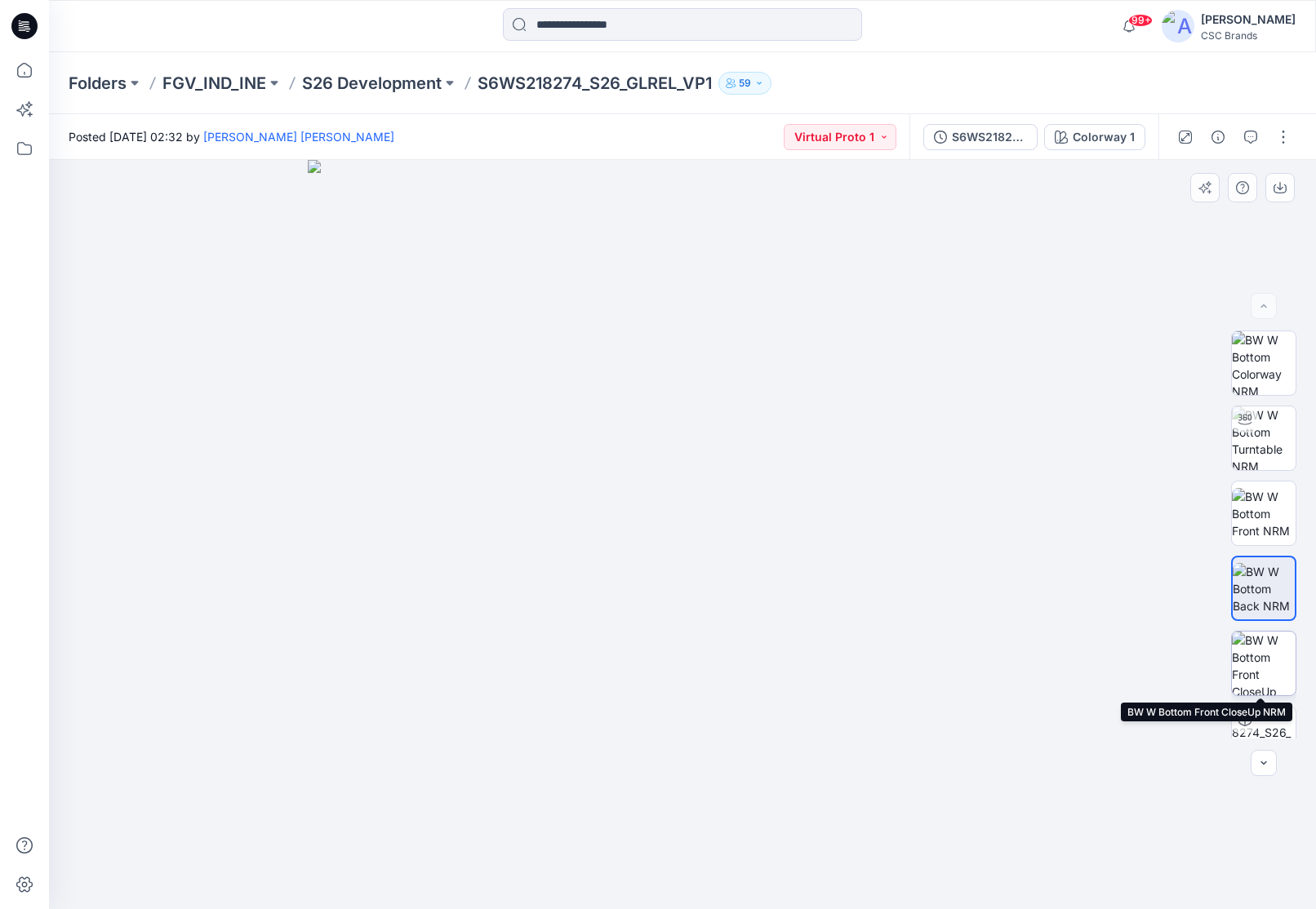
click at [1260, 664] on img at bounding box center [1263, 664] width 64 height 64
